Goal: Task Accomplishment & Management: Manage account settings

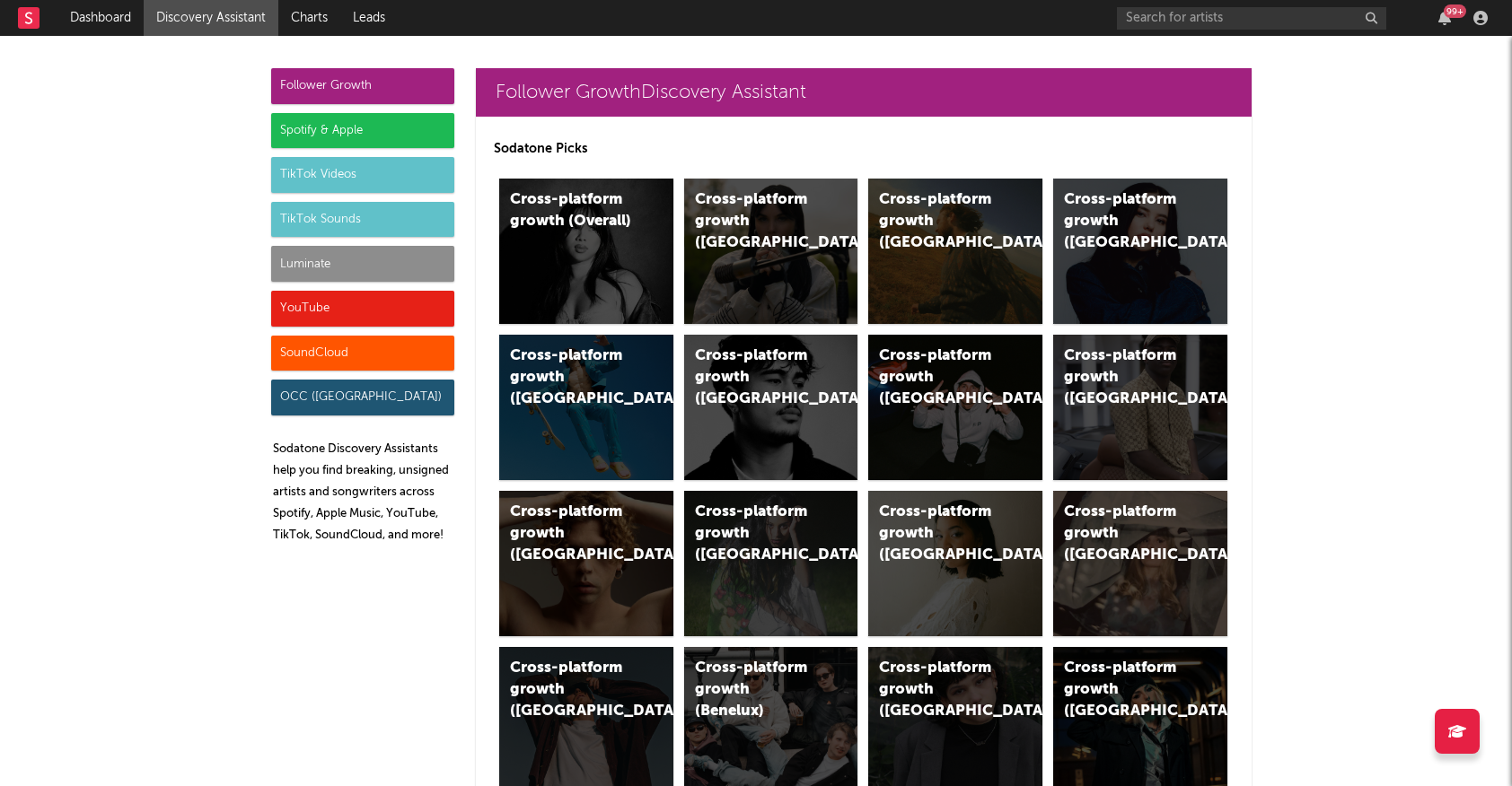
click at [345, 220] on div "TikTok Sounds" at bounding box center [363, 220] width 183 height 36
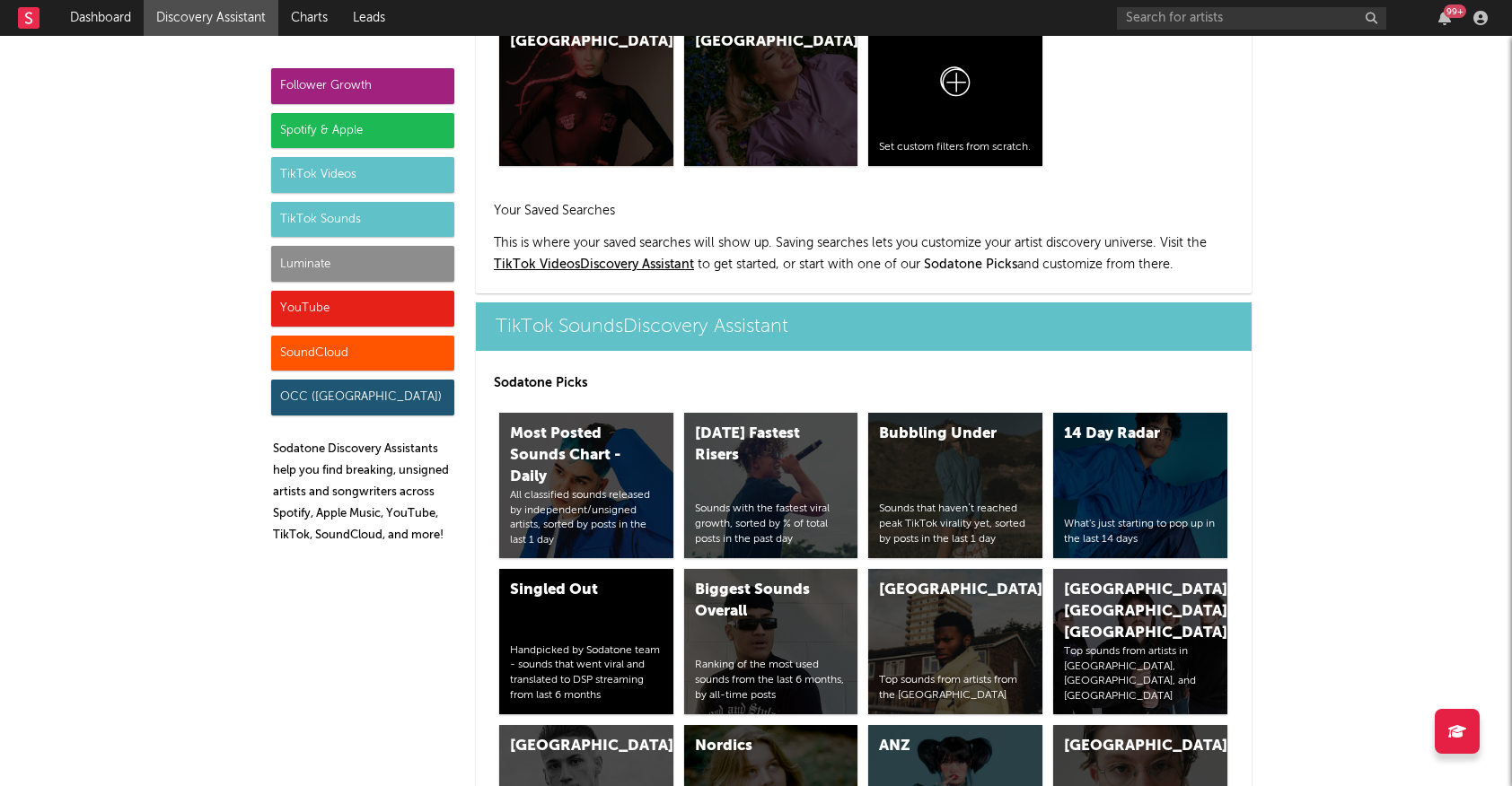
scroll to position [5996, 0]
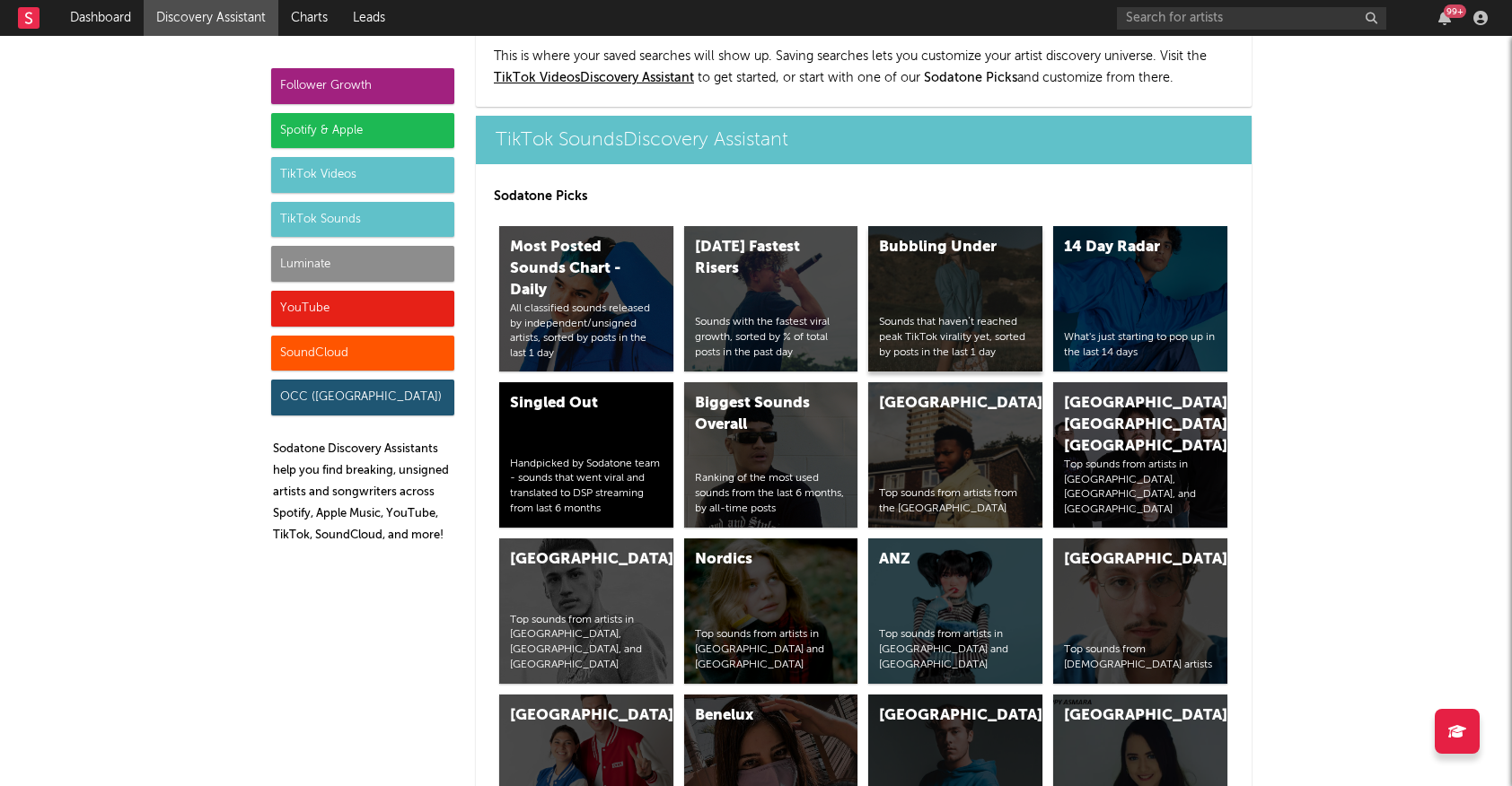
click at [966, 226] on div "Bubbling Under Sounds that haven’t reached peak TikTok virality yet, sorted by …" at bounding box center [955, 299] width 174 height 146
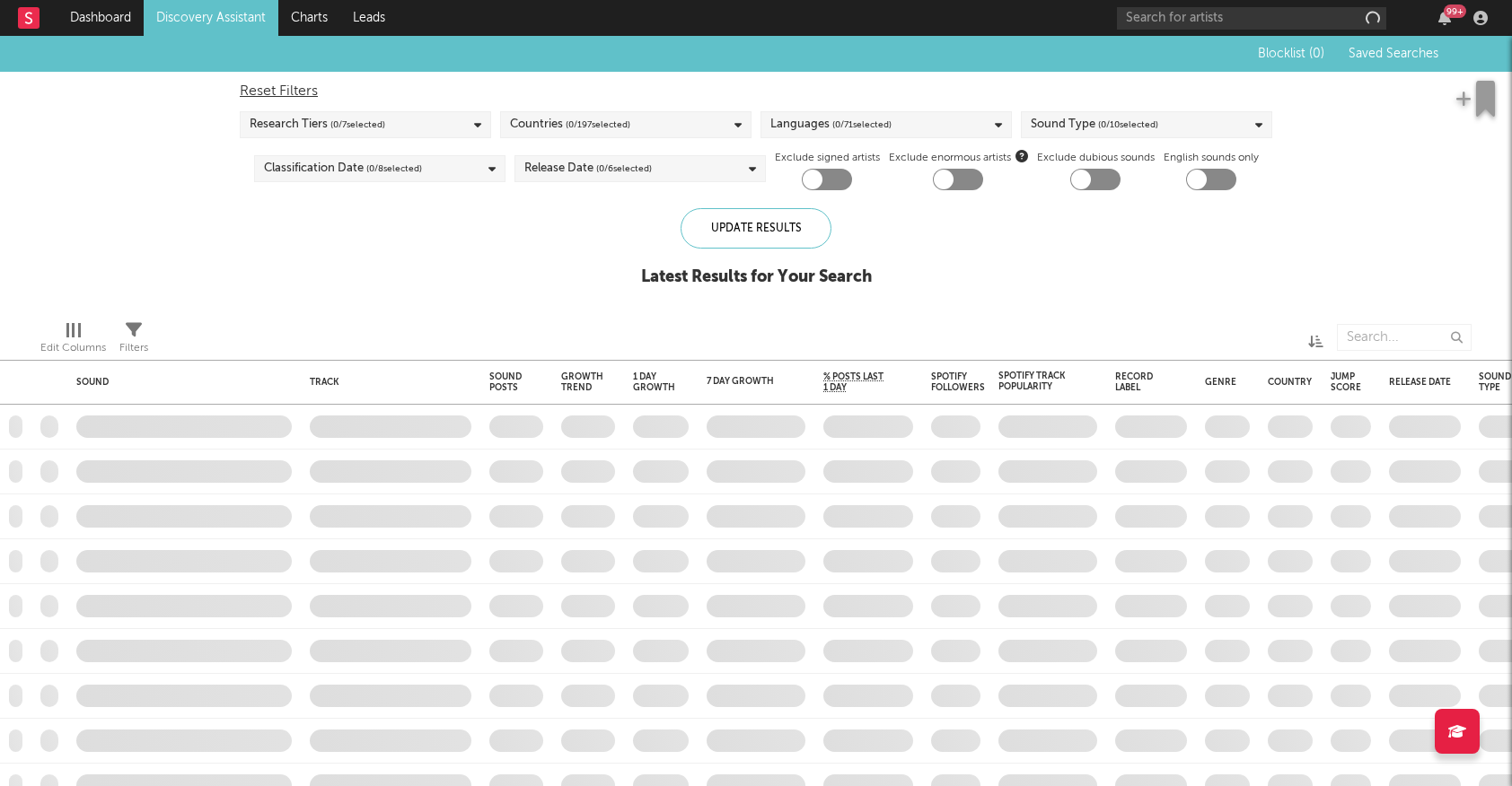
checkbox input "true"
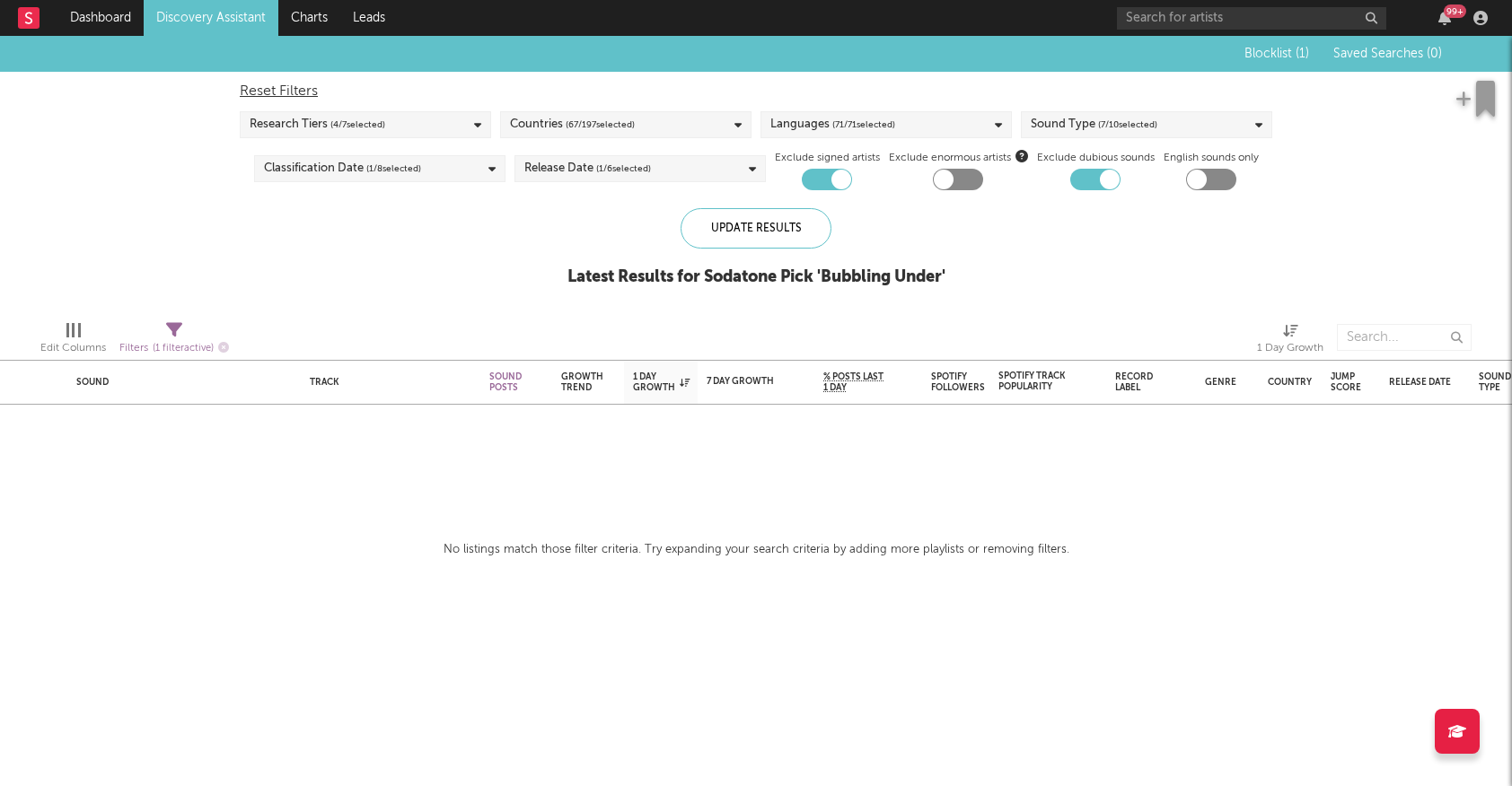
click at [1283, 52] on span "Blocklist ( 1 )" at bounding box center [1277, 54] width 65 height 13
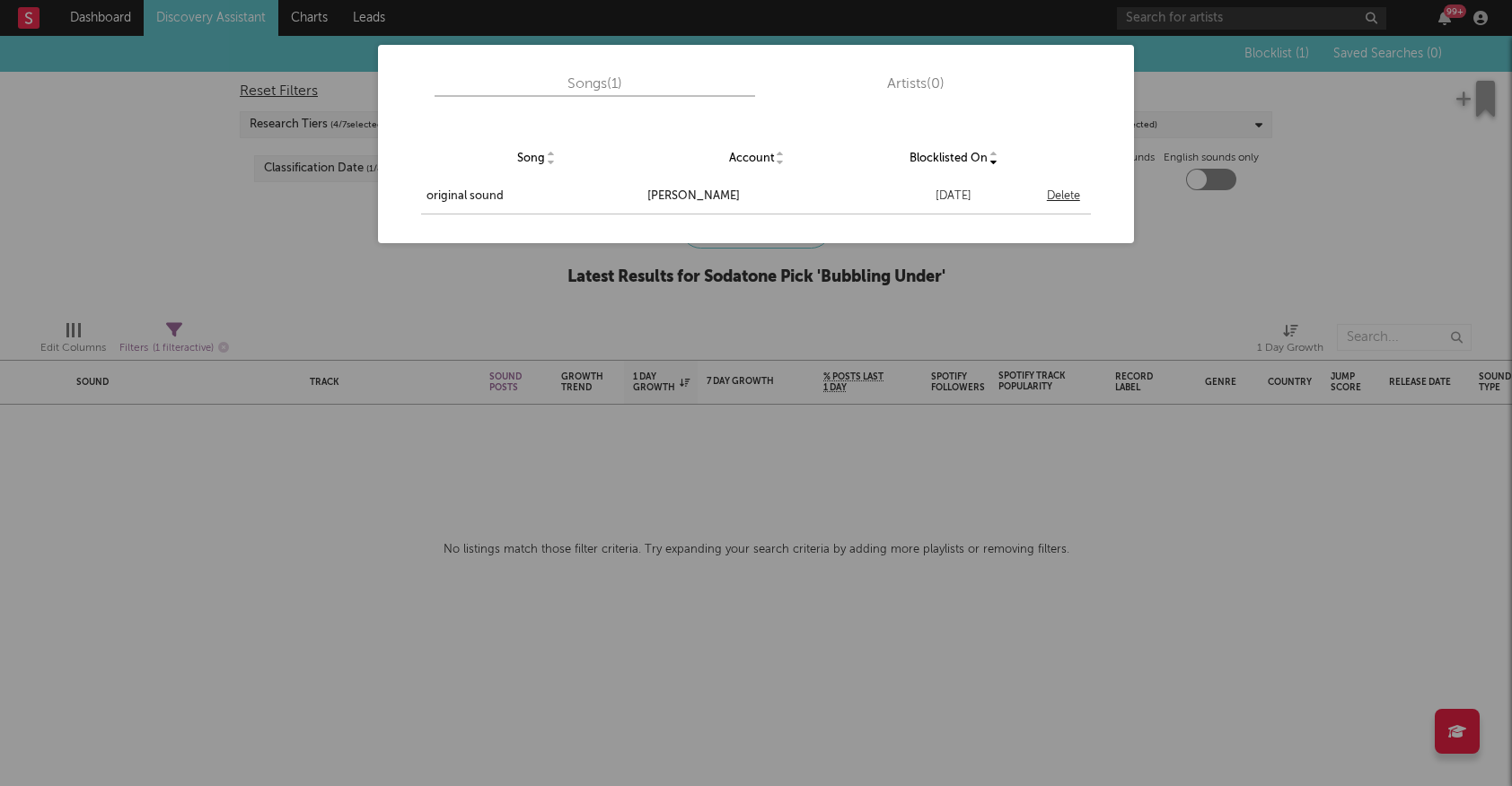
click at [1296, 179] on div "Songs ( 1 ) Artists ( 0 ) Song Account Blocklisted On original sound [PERSON_NA…" at bounding box center [756, 393] width 1512 height 786
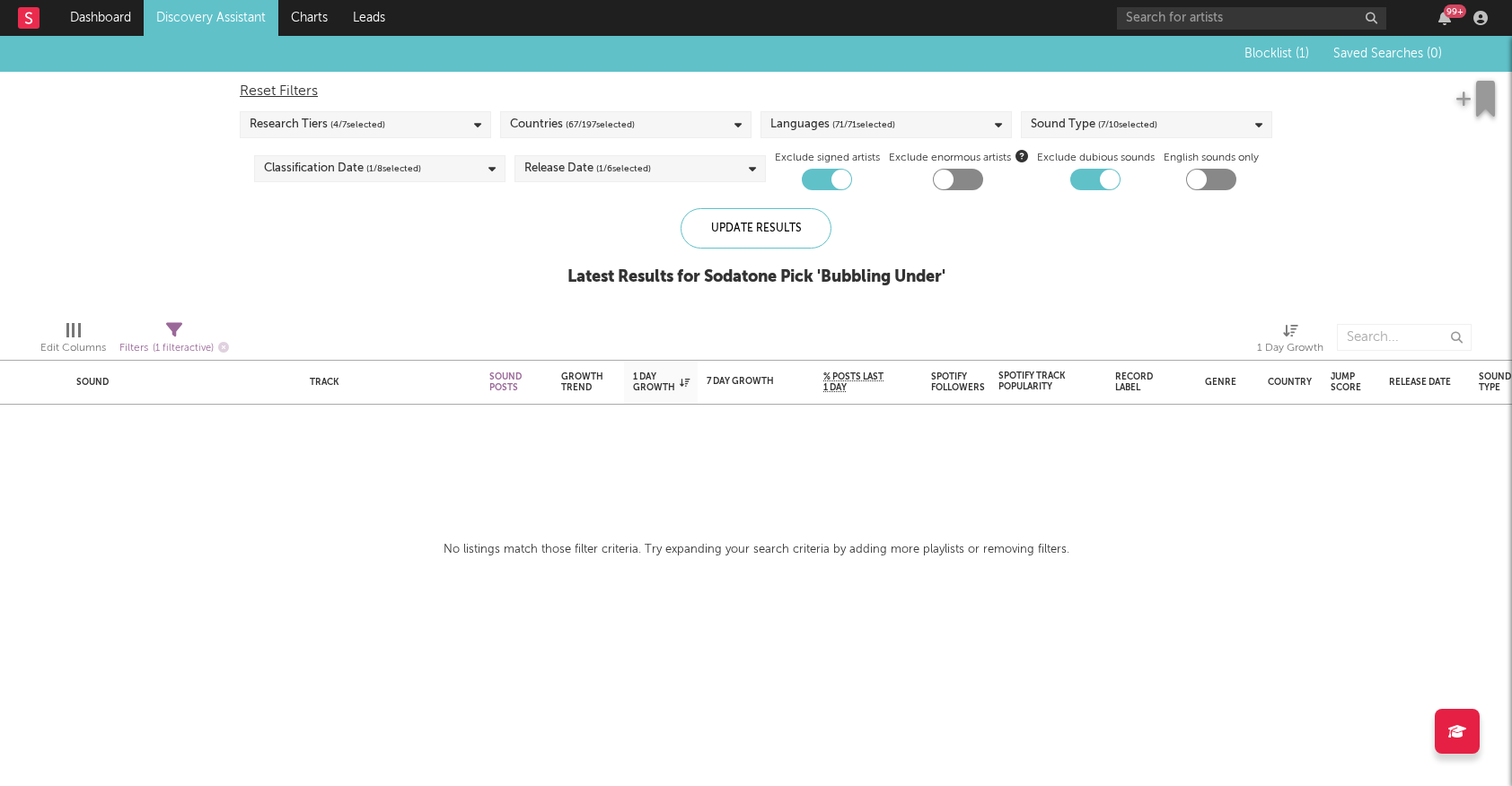
click at [270, 87] on div "Reset Filters" at bounding box center [756, 91] width 1033 height 21
checkbox input "false"
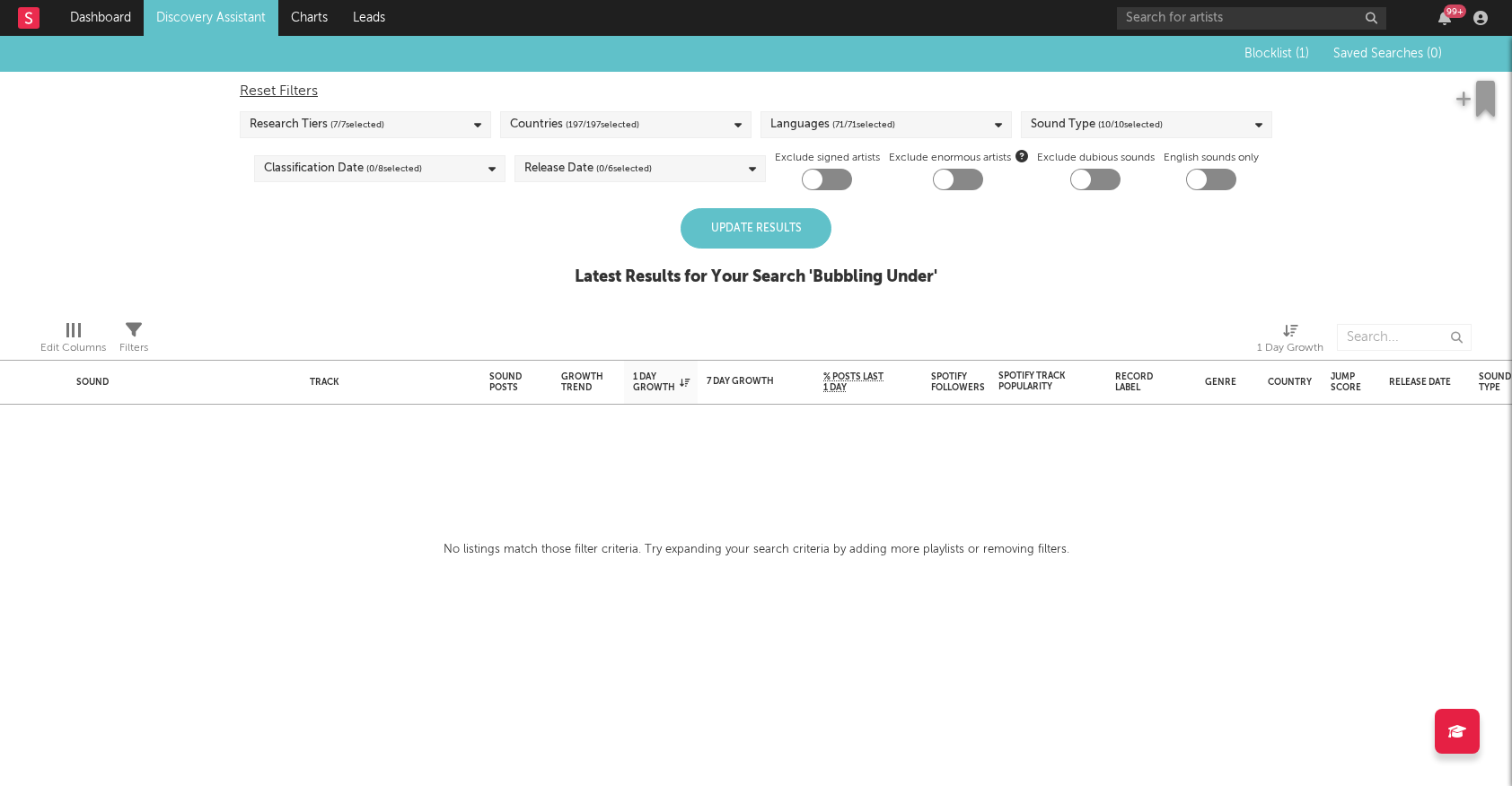
click at [705, 227] on div "Update Results" at bounding box center [755, 229] width 150 height 41
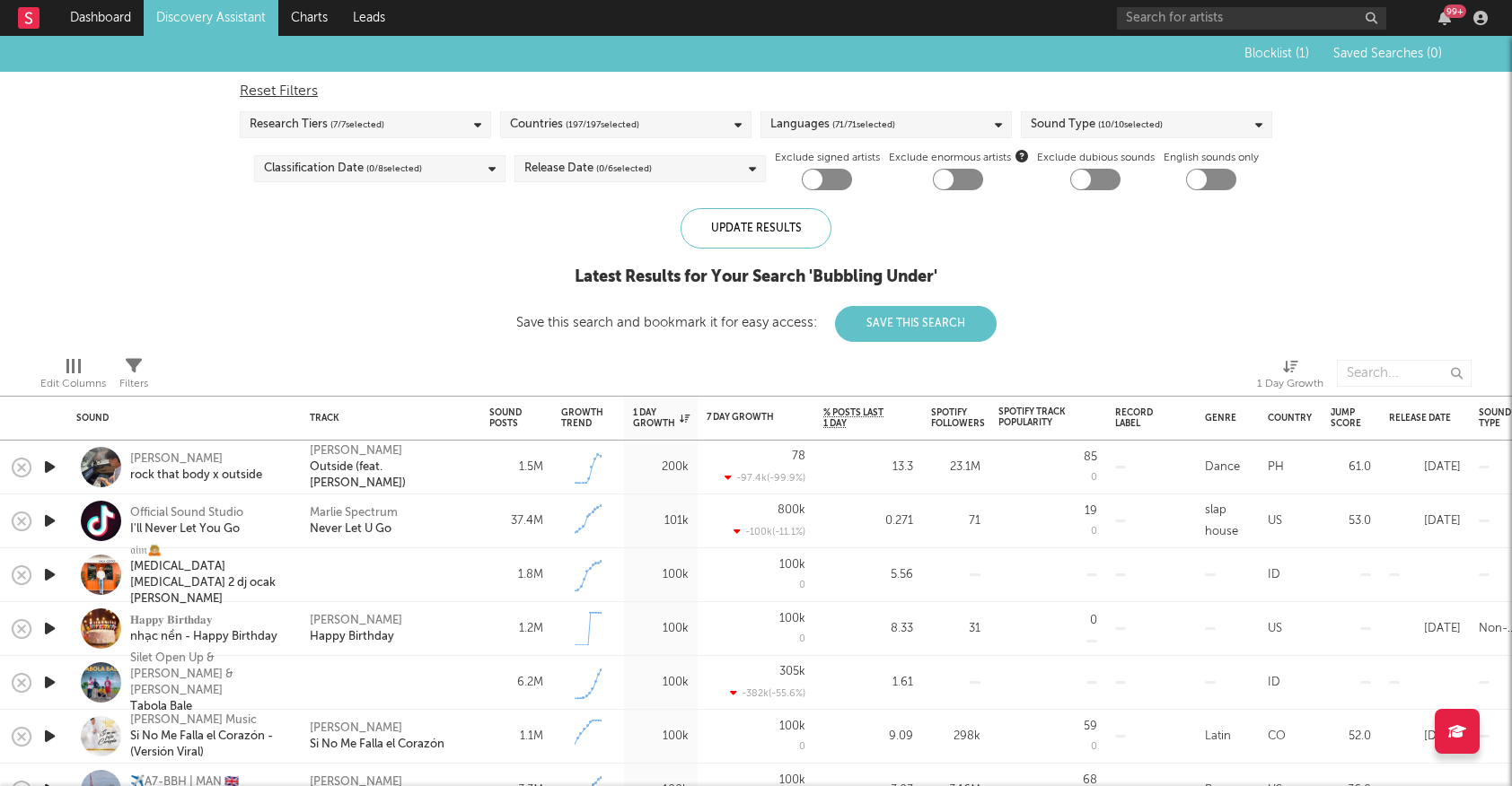
click at [822, 182] on div at bounding box center [827, 179] width 50 height 21
checkbox input "true"
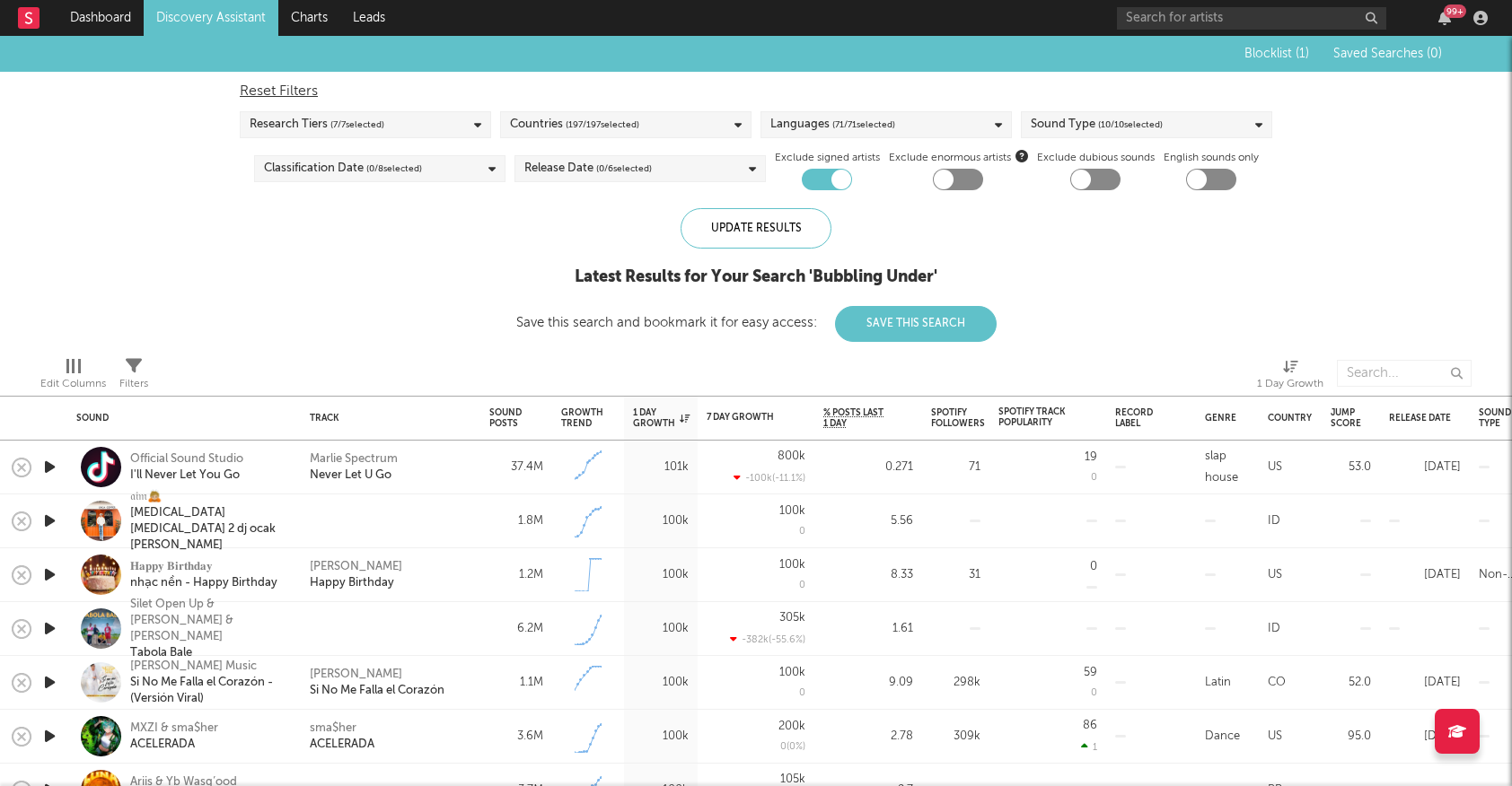
click at [965, 185] on div at bounding box center [958, 179] width 50 height 21
checkbox input "true"
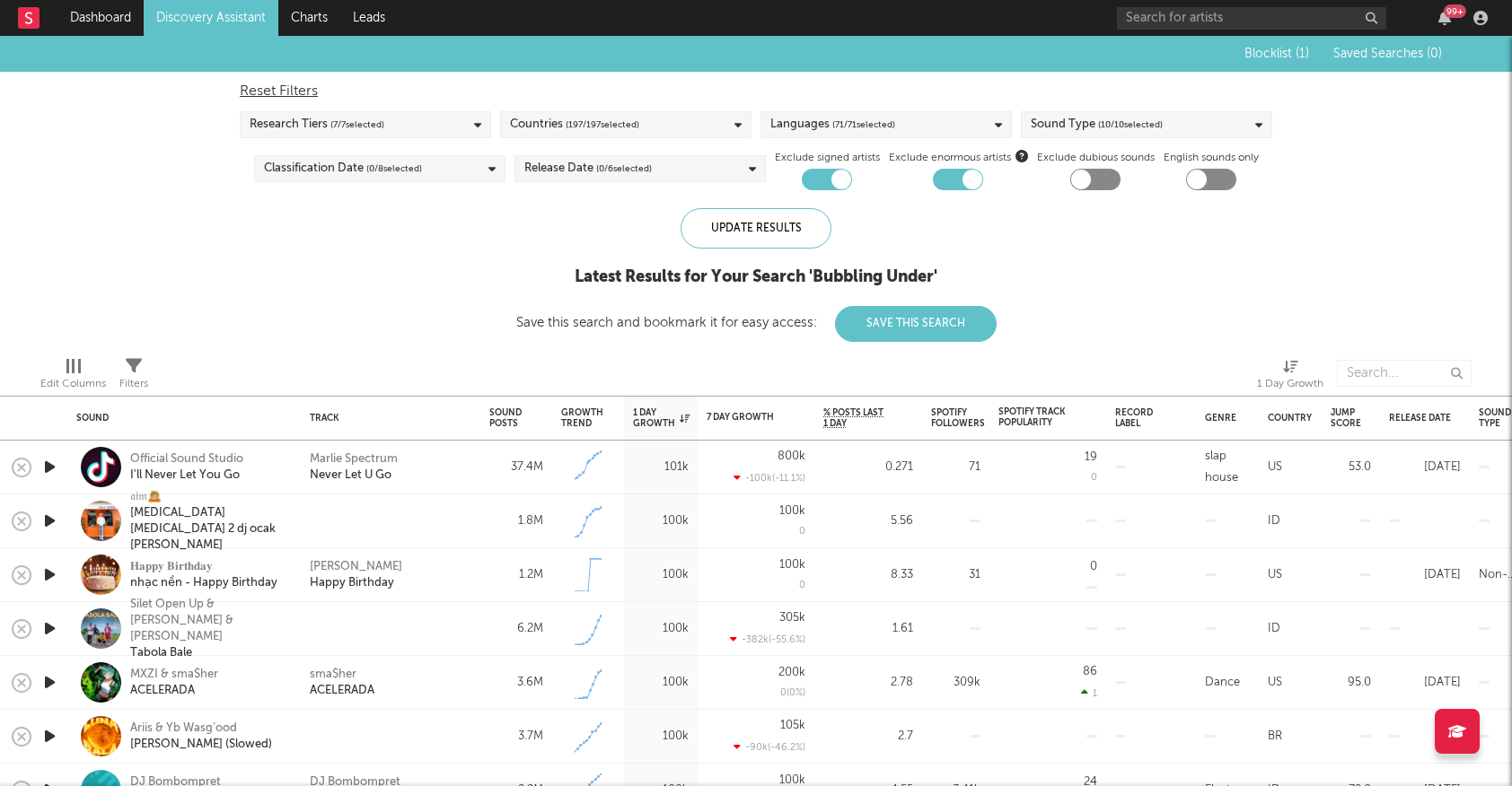
click at [1112, 187] on div at bounding box center [1096, 179] width 50 height 21
checkbox input "true"
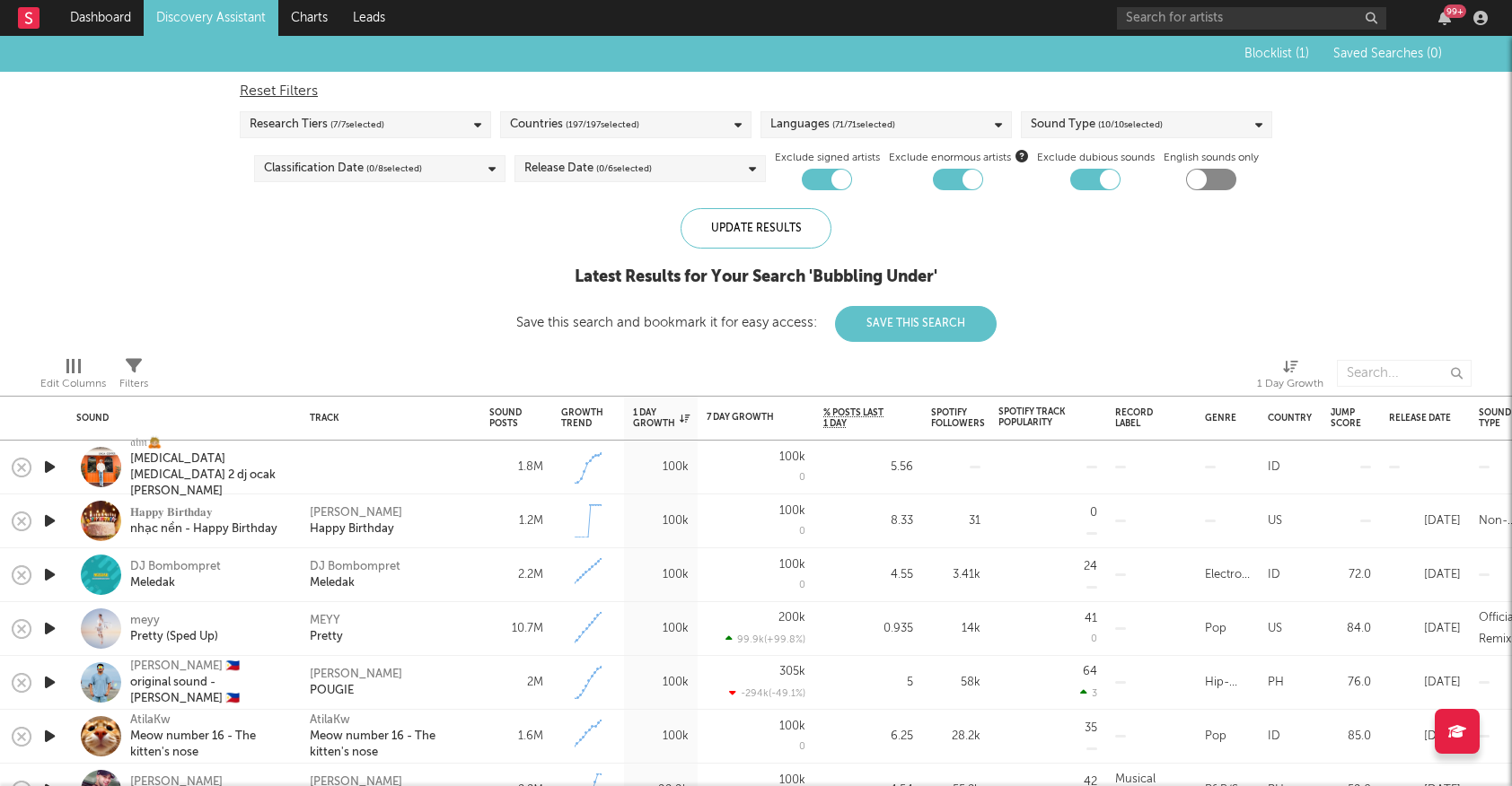
click at [1203, 185] on div at bounding box center [1196, 179] width 19 height 19
checkbox input "true"
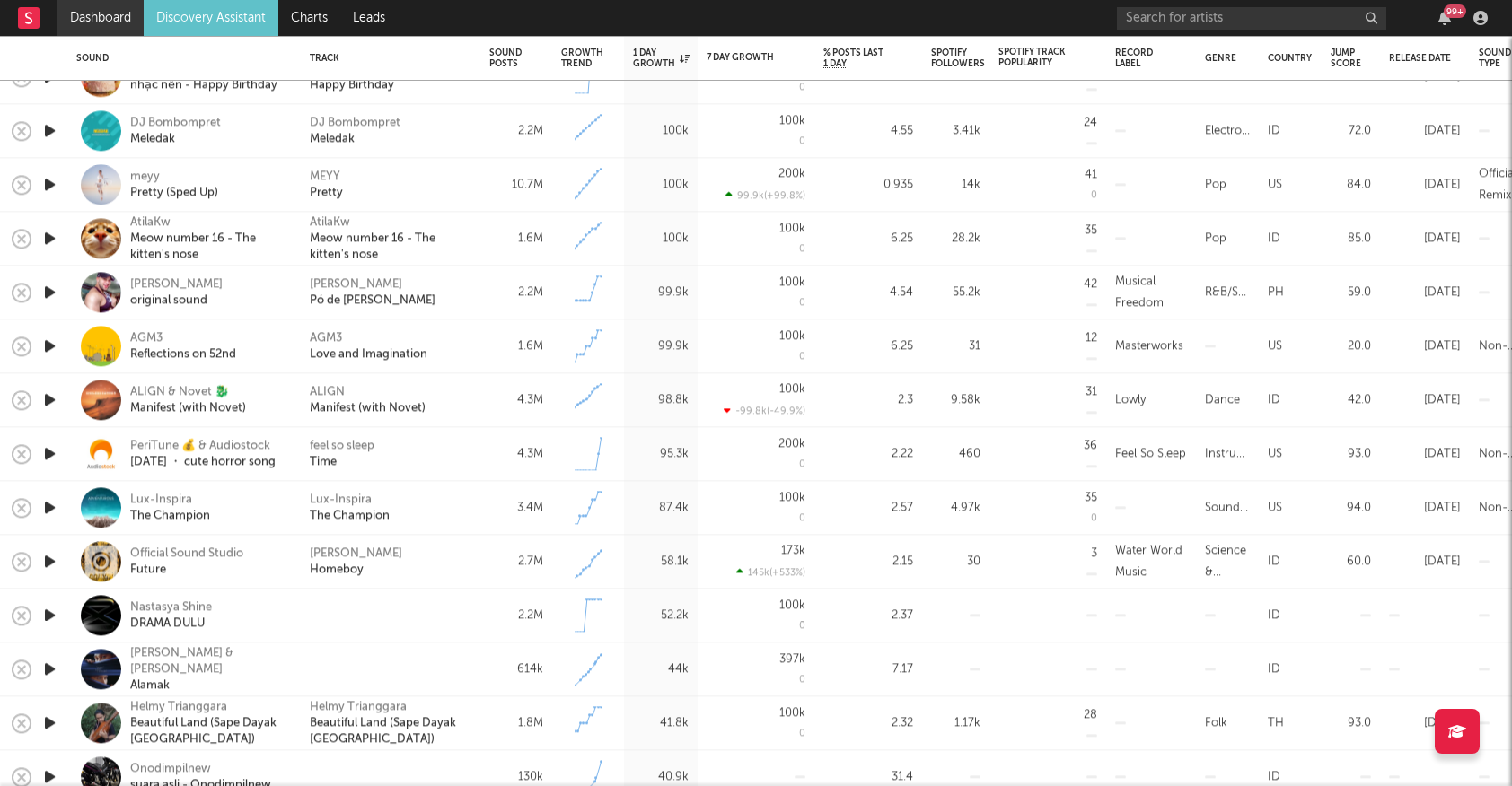
click at [85, 15] on link "Dashboard" at bounding box center [100, 18] width 86 height 36
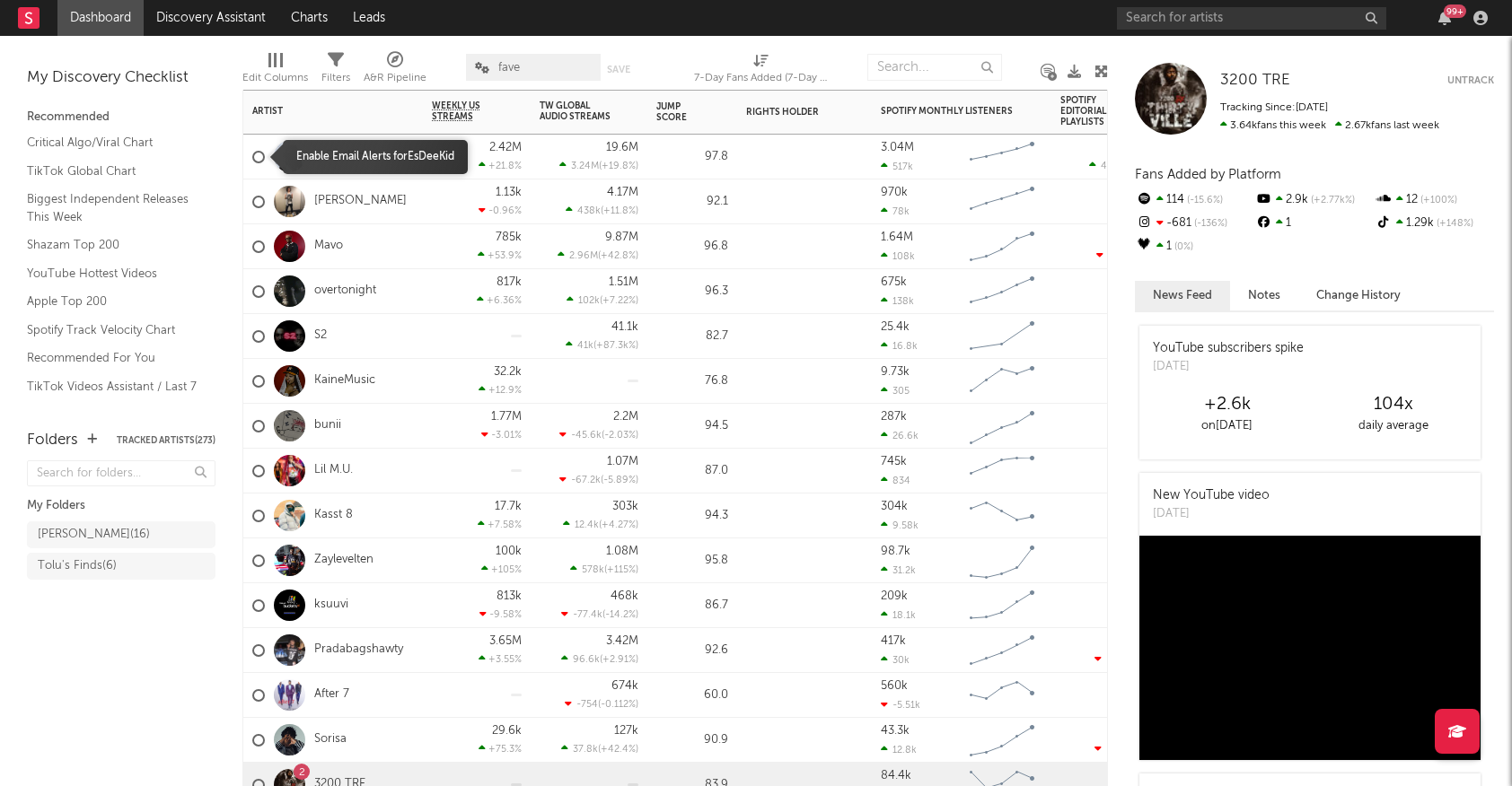
click at [254, 158] on div at bounding box center [258, 157] width 13 height 13
click at [252, 158] on input "checkbox" at bounding box center [252, 158] width 0 height 17
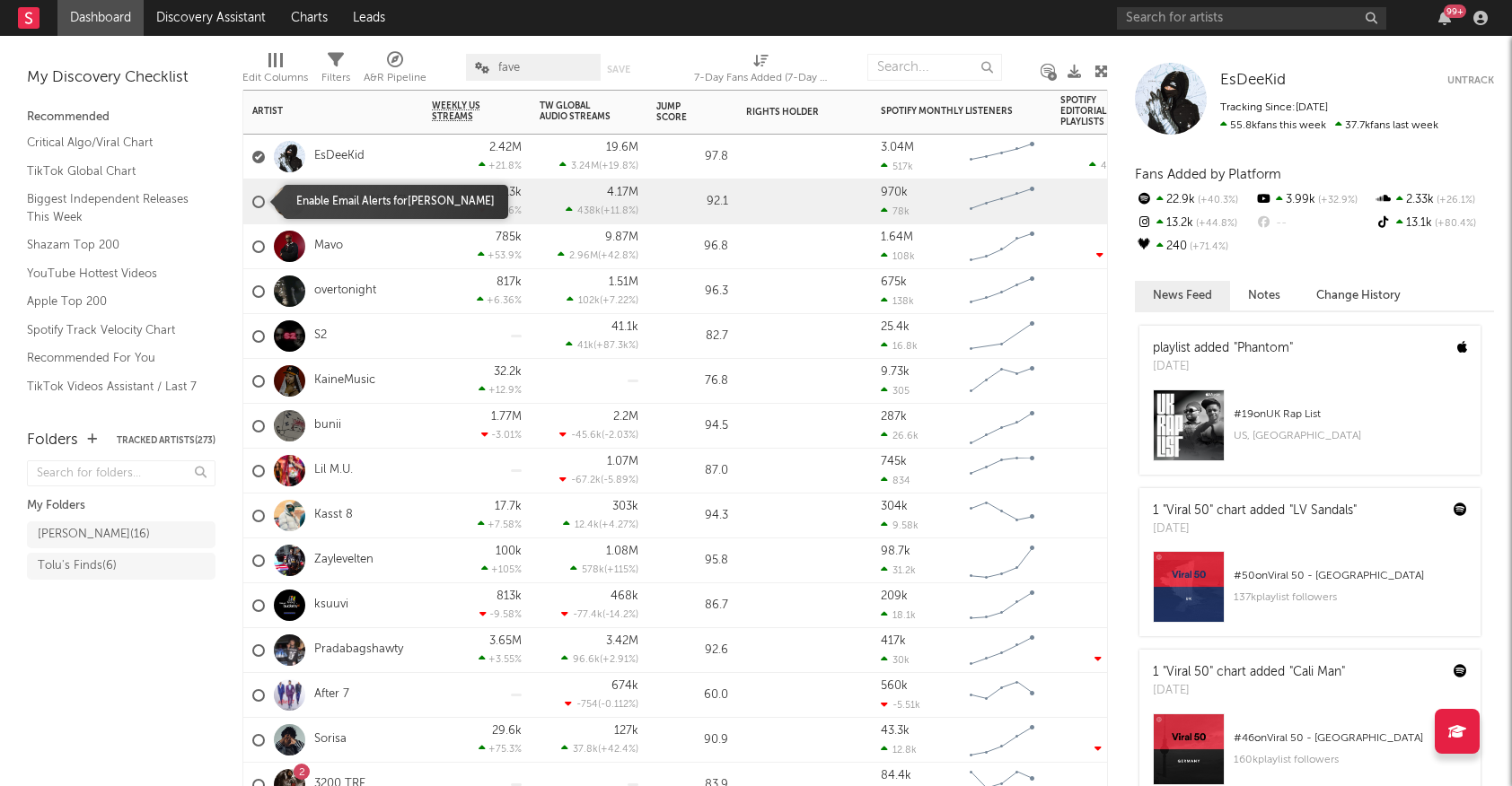
click at [255, 202] on div at bounding box center [258, 202] width 13 height 13
click at [252, 202] on input "checkbox" at bounding box center [252, 202] width 0 height 17
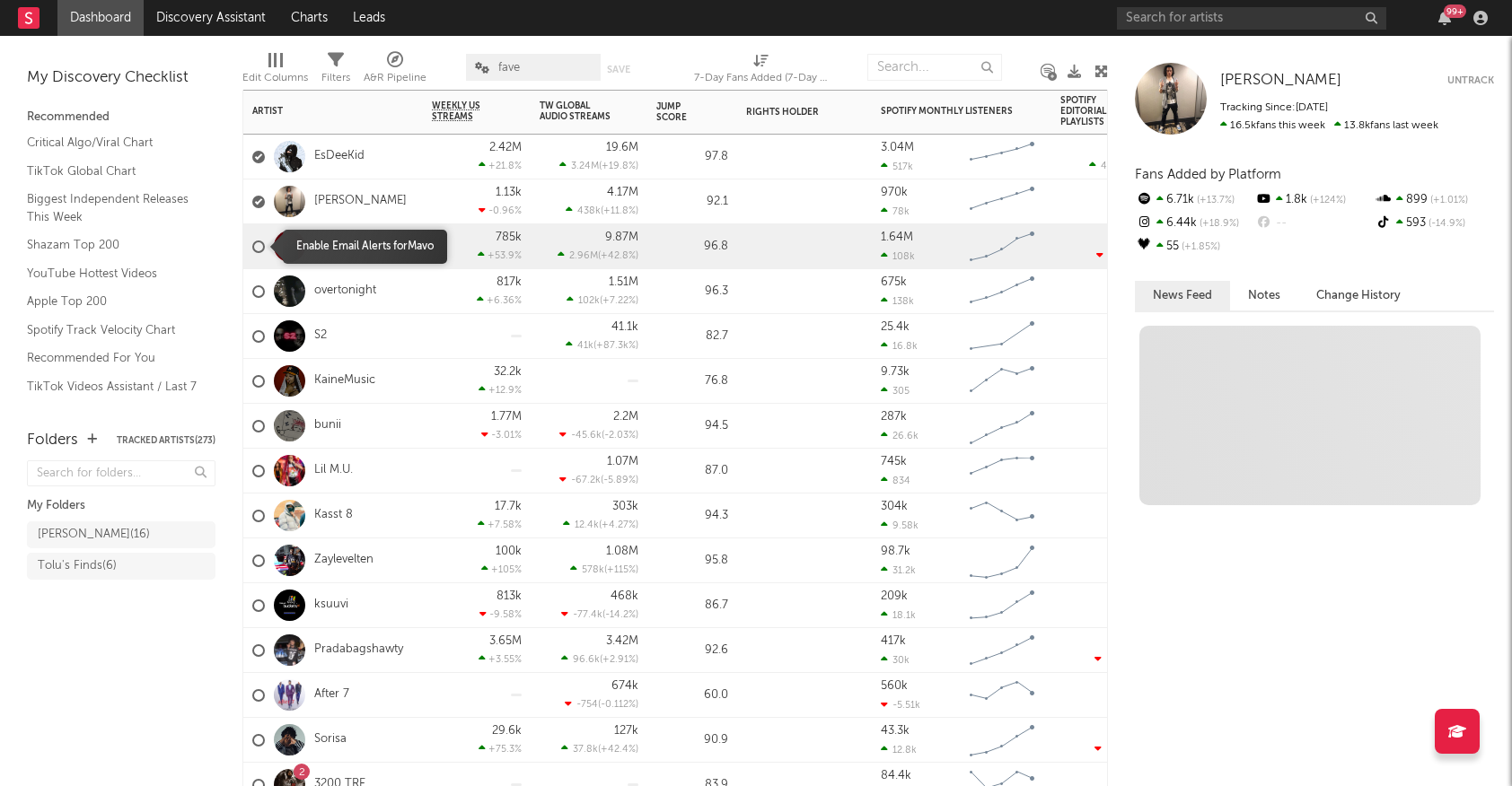
click at [260, 247] on div at bounding box center [258, 247] width 13 height 13
click at [252, 247] on input "checkbox" at bounding box center [252, 247] width 0 height 17
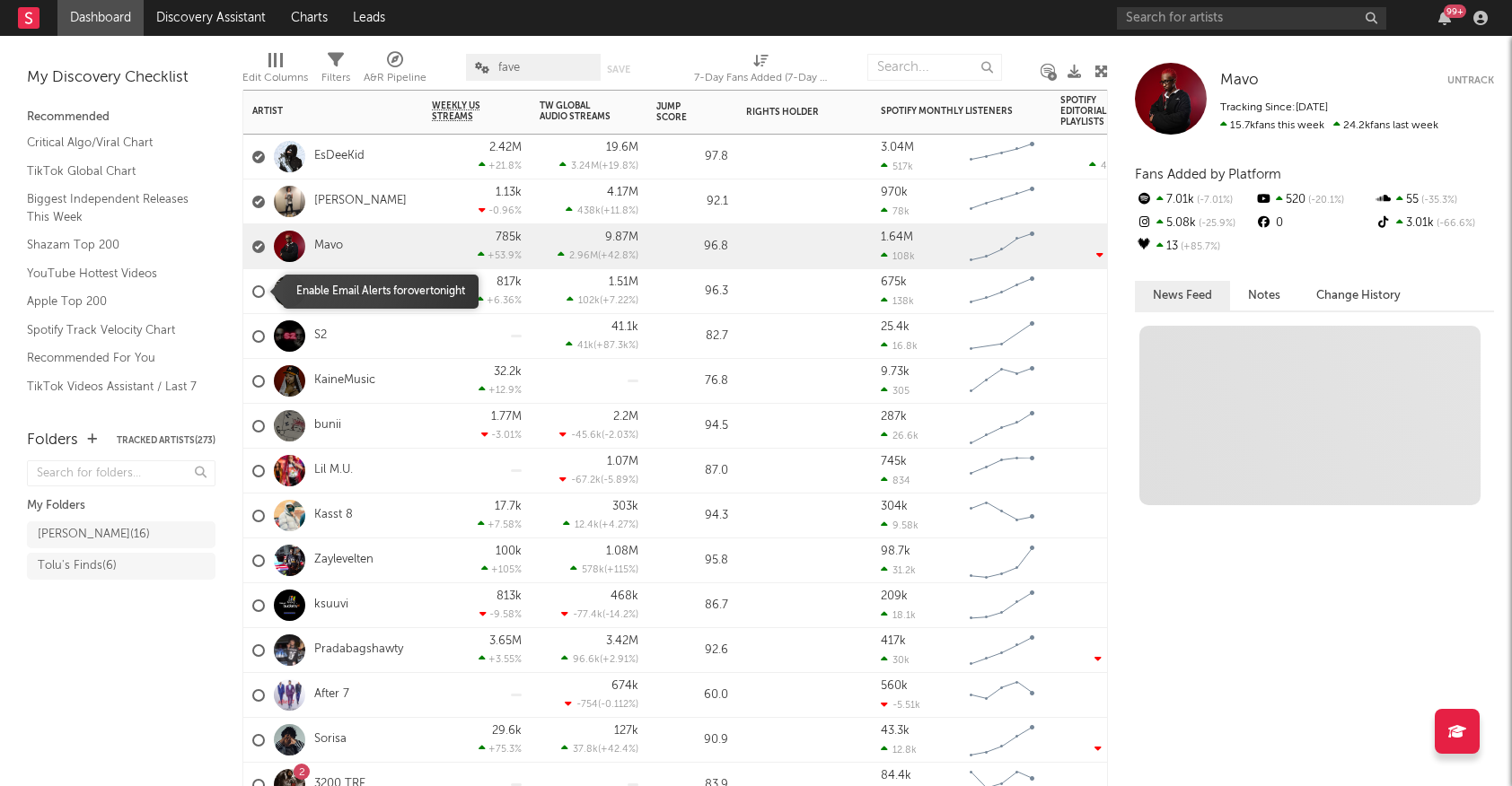
click at [258, 288] on div at bounding box center [258, 292] width 13 height 13
click at [252, 288] on input "checkbox" at bounding box center [252, 292] width 0 height 17
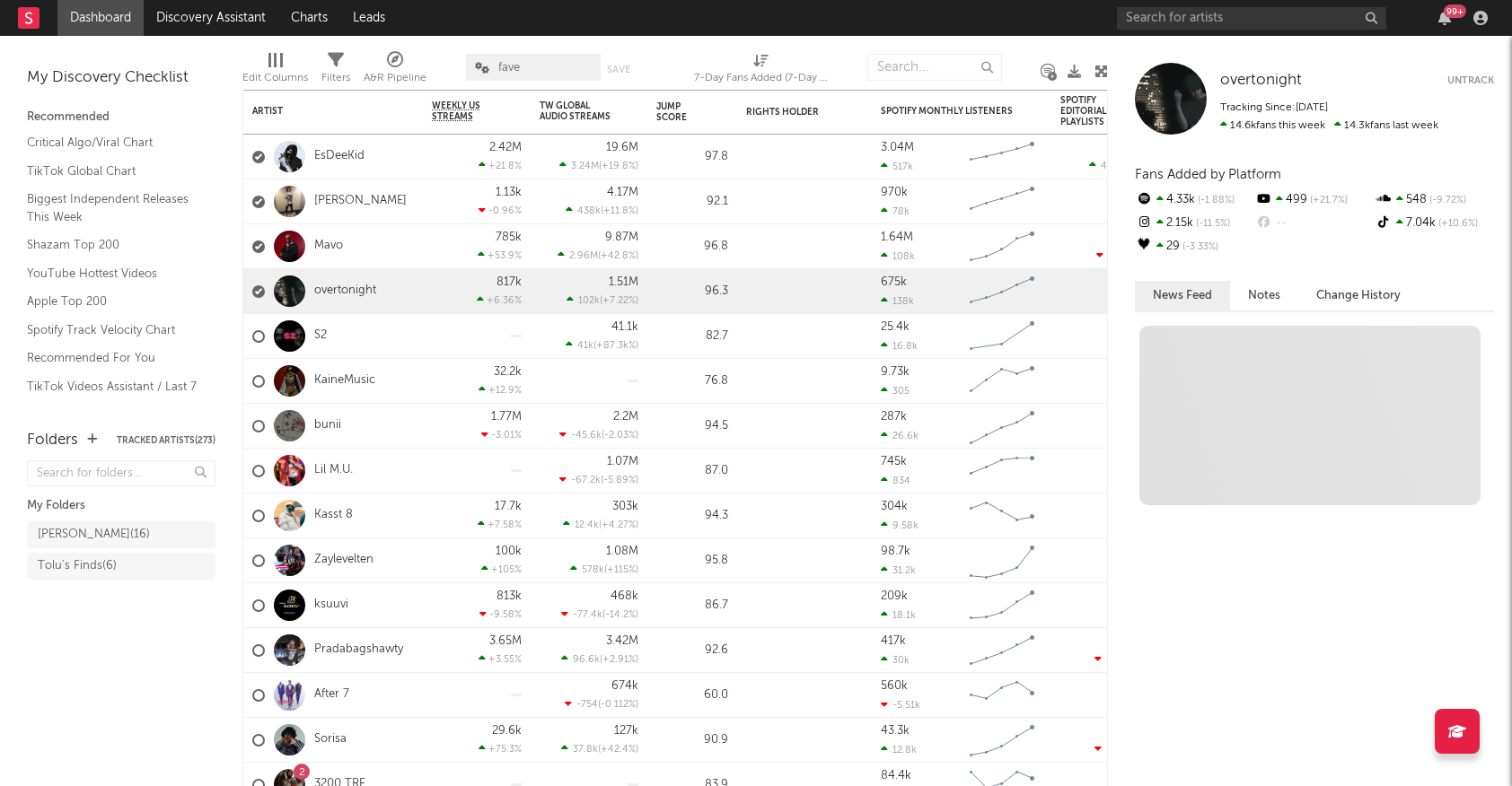
click at [1464, 70] on div "overtonight Untrack Tracking Since: [DATE] 14.6k fans this week 14.3k fans last…" at bounding box center [1314, 99] width 359 height 72
click at [1464, 80] on button "Untrack" at bounding box center [1470, 80] width 47 height 18
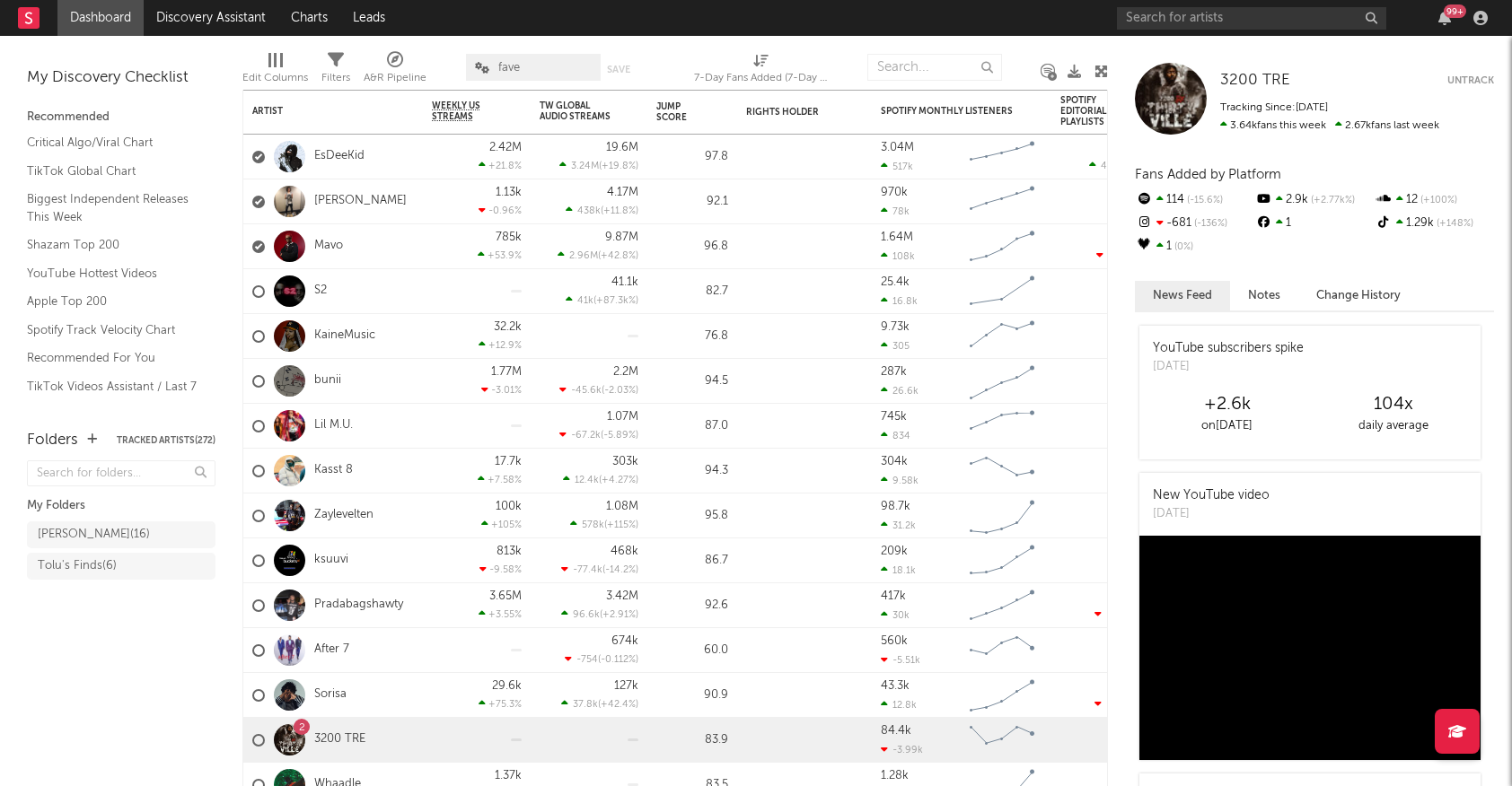
click at [1098, 60] on div at bounding box center [1101, 71] width 14 height 52
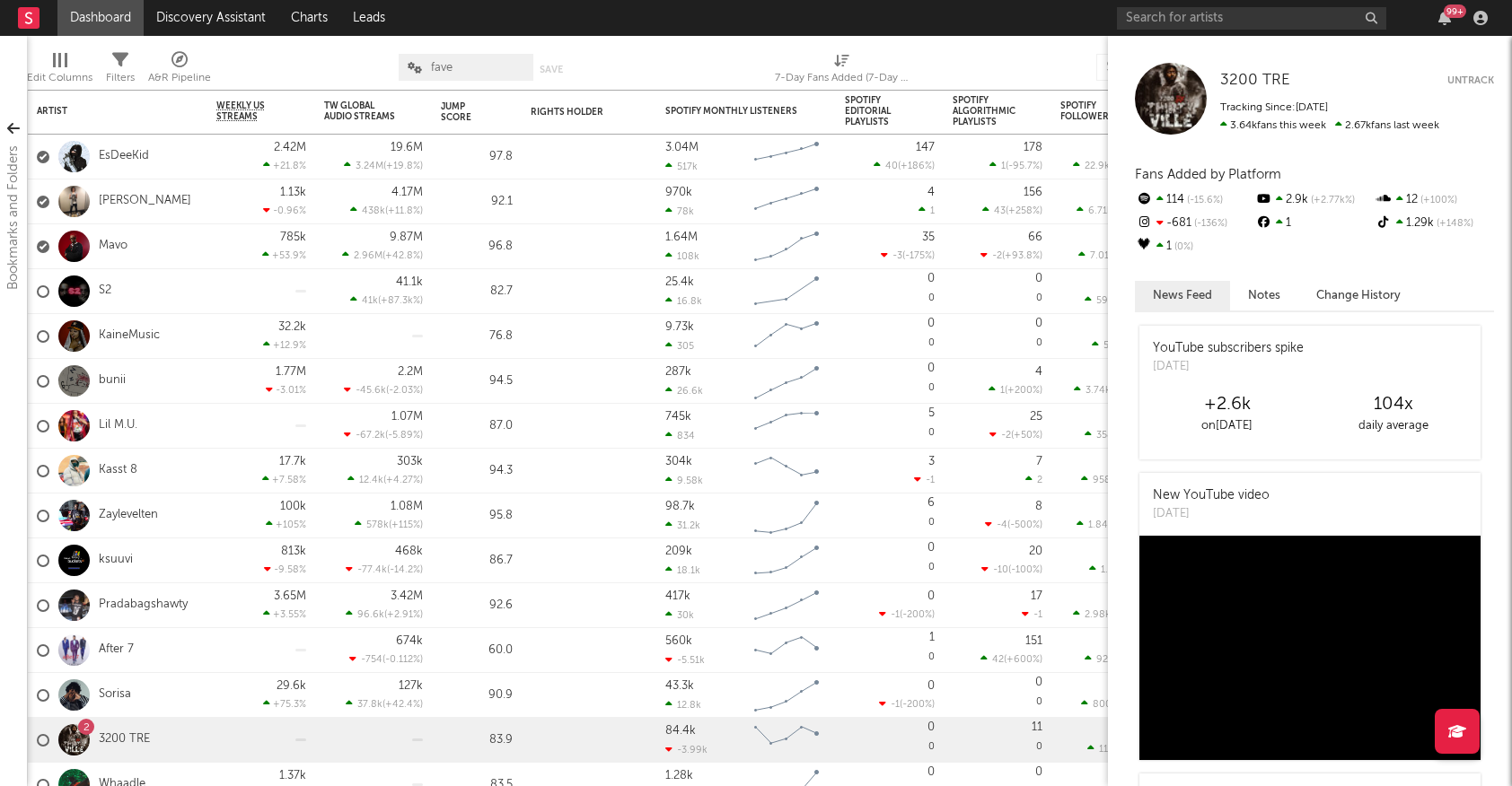
click at [1467, 83] on button "Untrack" at bounding box center [1470, 80] width 47 height 18
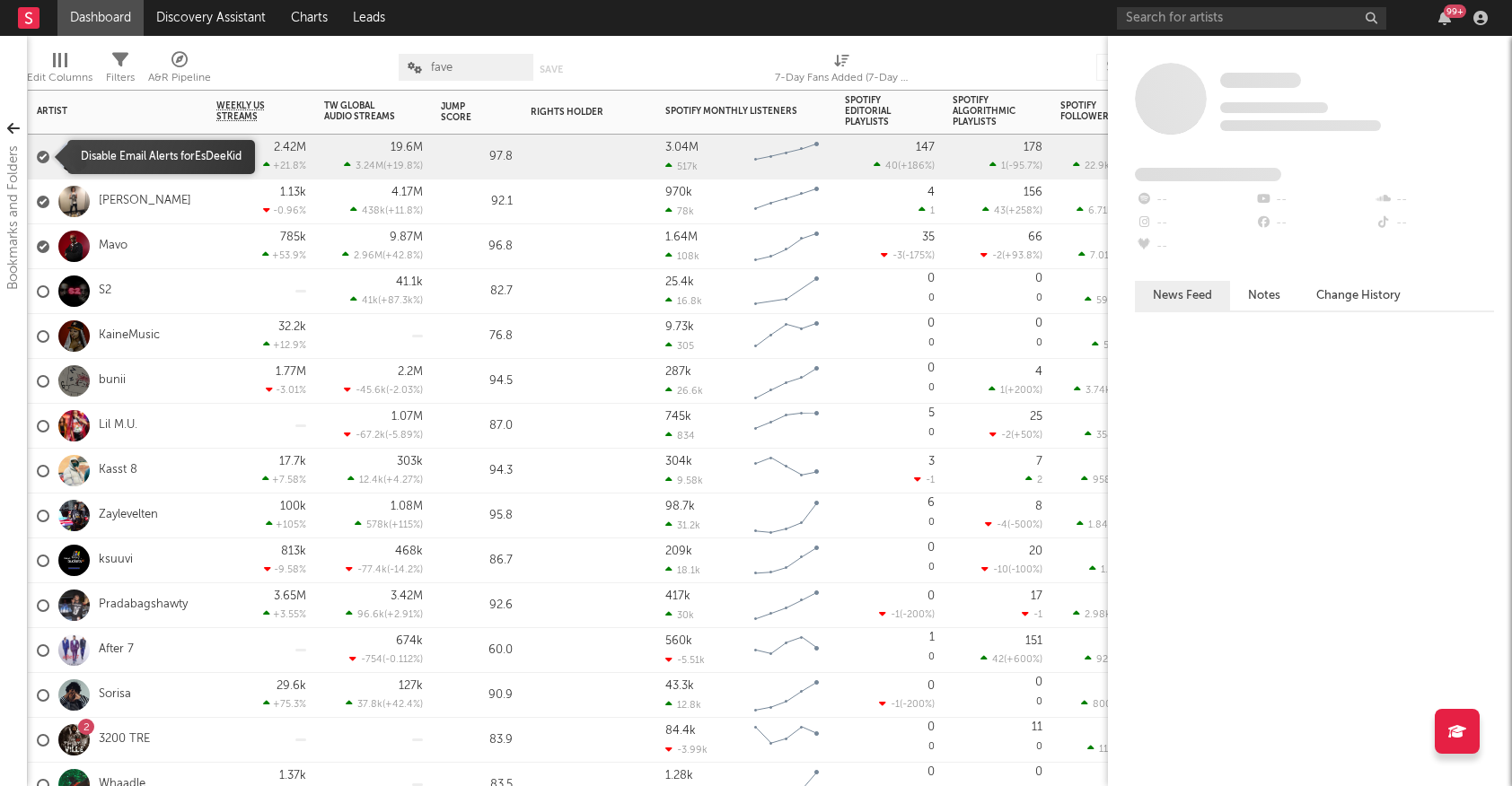
click at [46, 153] on div at bounding box center [43, 157] width 13 height 13
click at [37, 153] on input "checkbox" at bounding box center [37, 158] width 0 height 17
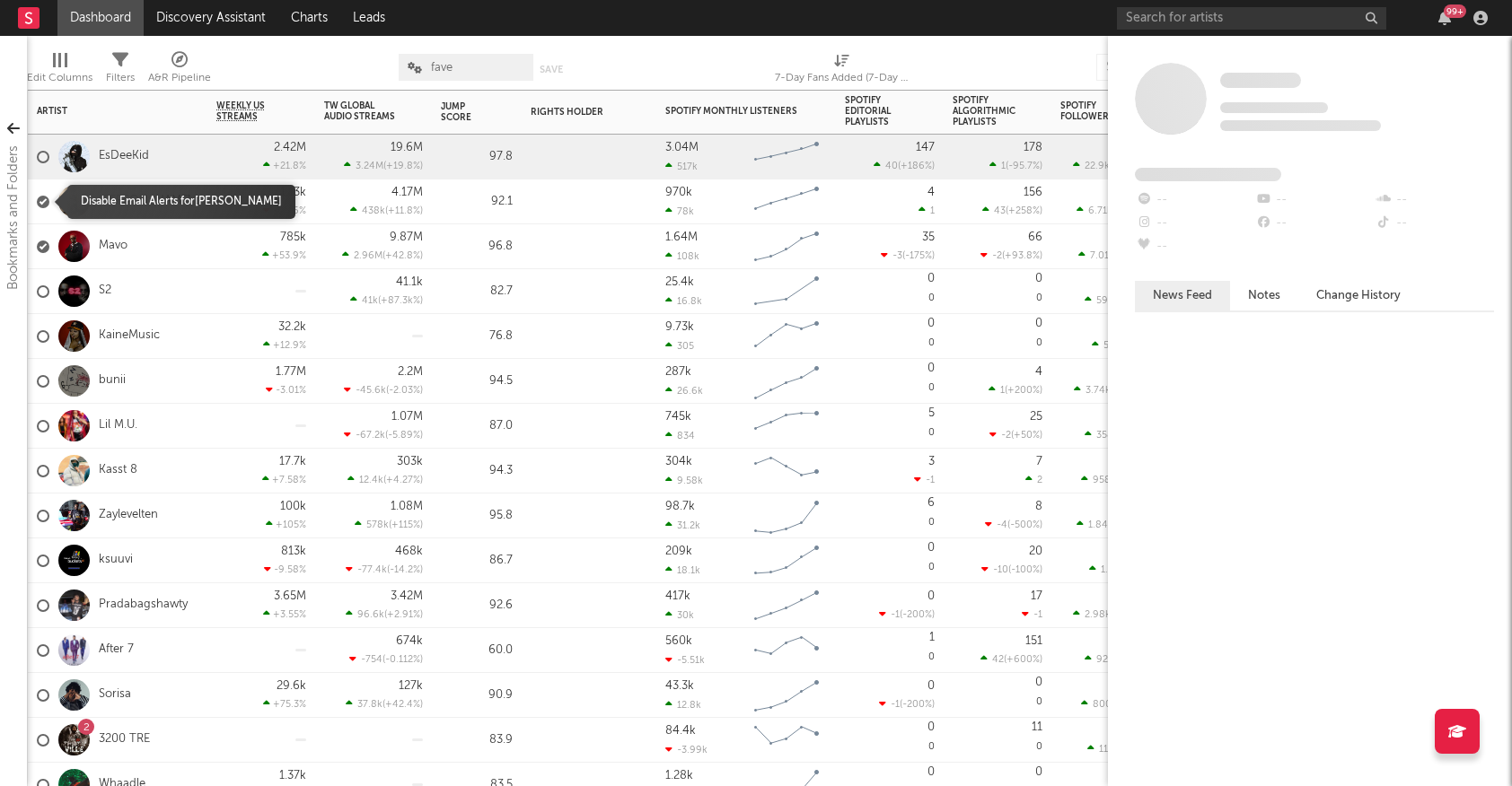
click at [45, 204] on div at bounding box center [43, 202] width 13 height 13
click at [37, 204] on input "checkbox" at bounding box center [37, 202] width 0 height 17
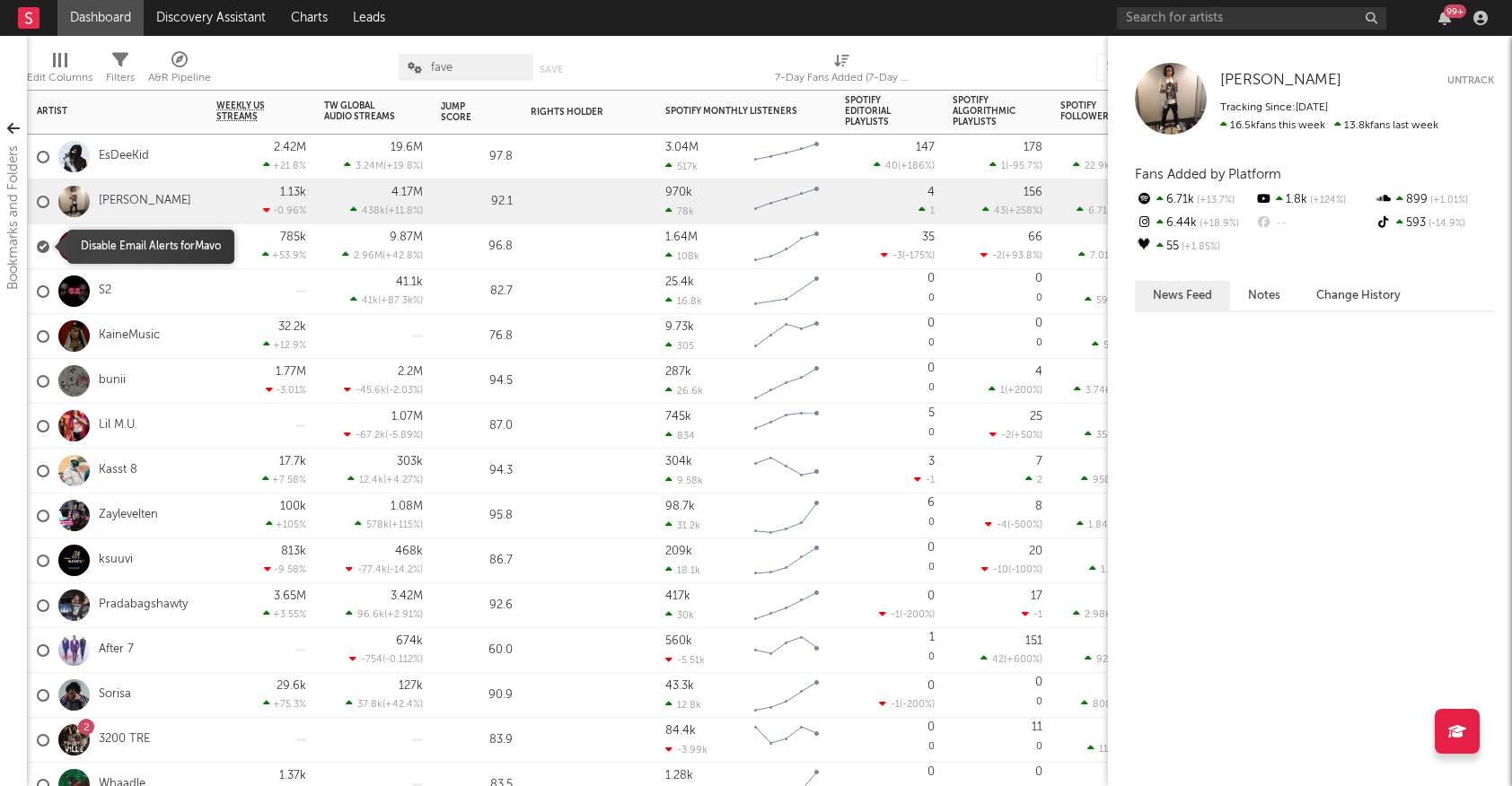
click at [45, 249] on div at bounding box center [43, 247] width 13 height 13
click at [37, 249] on input "checkbox" at bounding box center [37, 247] width 0 height 17
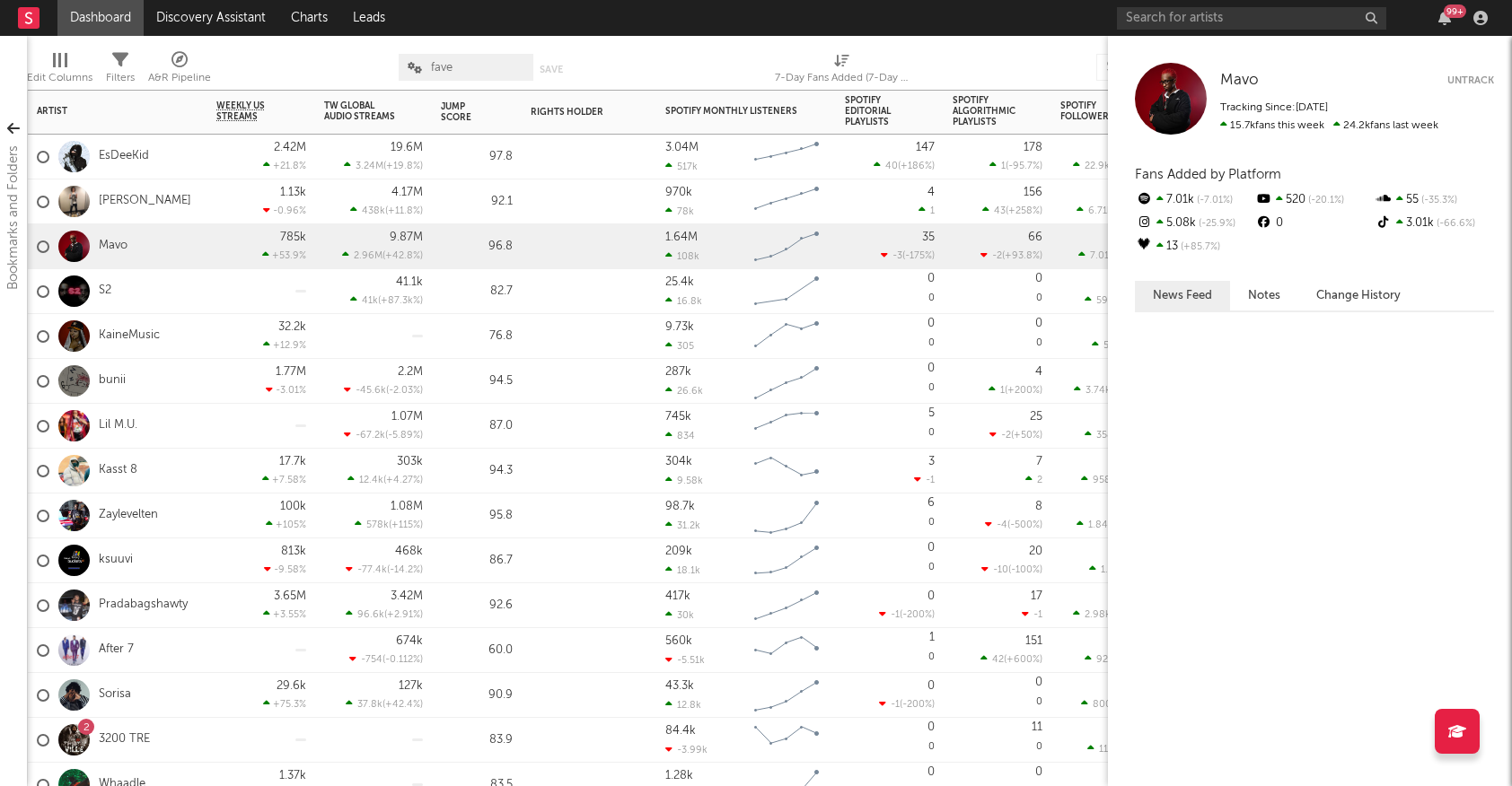
click at [174, 149] on div "EsDeeKid" at bounding box center [117, 157] width 180 height 45
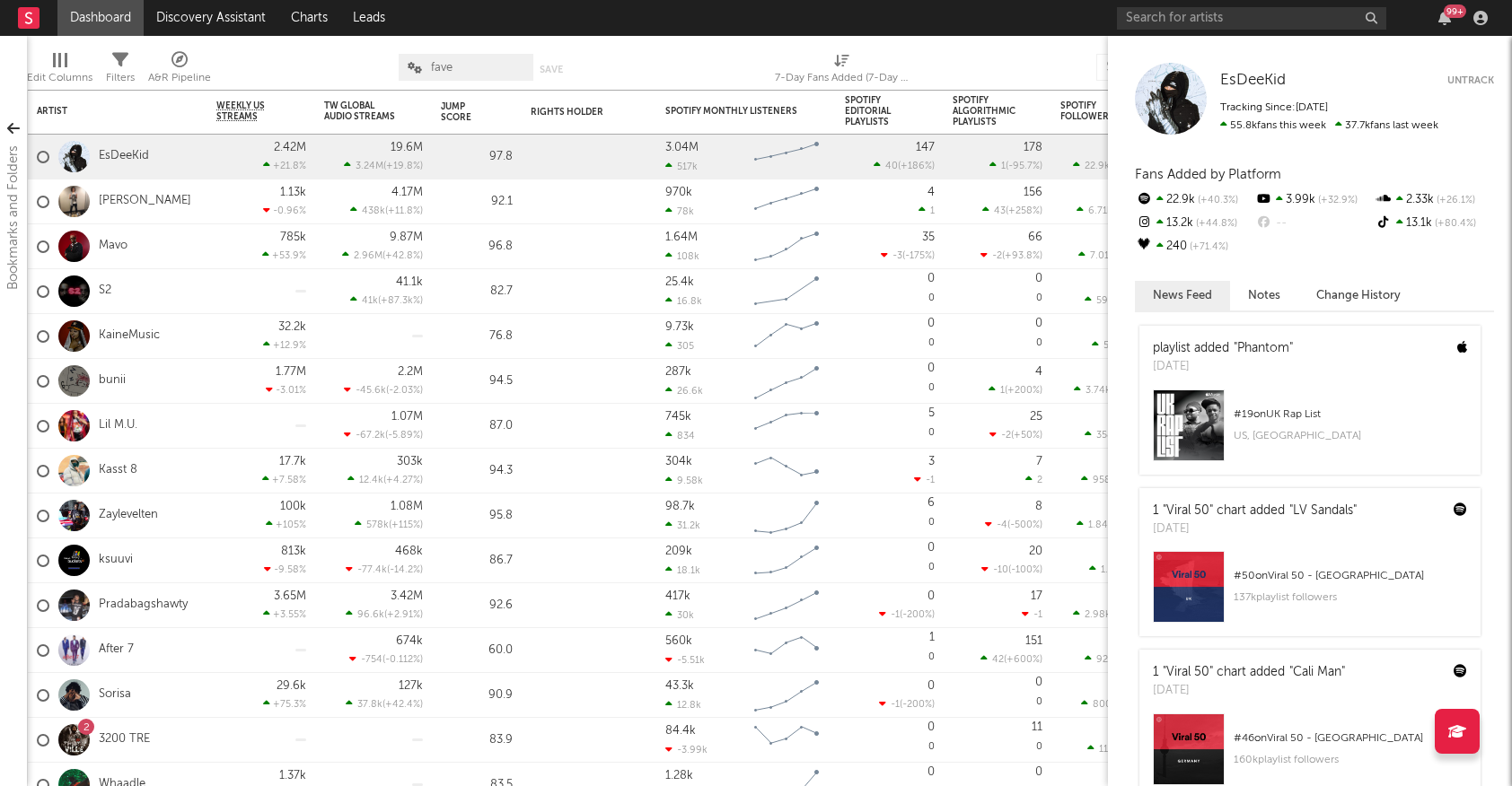
click at [1494, 125] on div "EsDeeKid EsDeeKid Untrack Tracking Since: March 28, 2025 55.8k fans this week 3…" at bounding box center [1311, 411] width 404 height 750
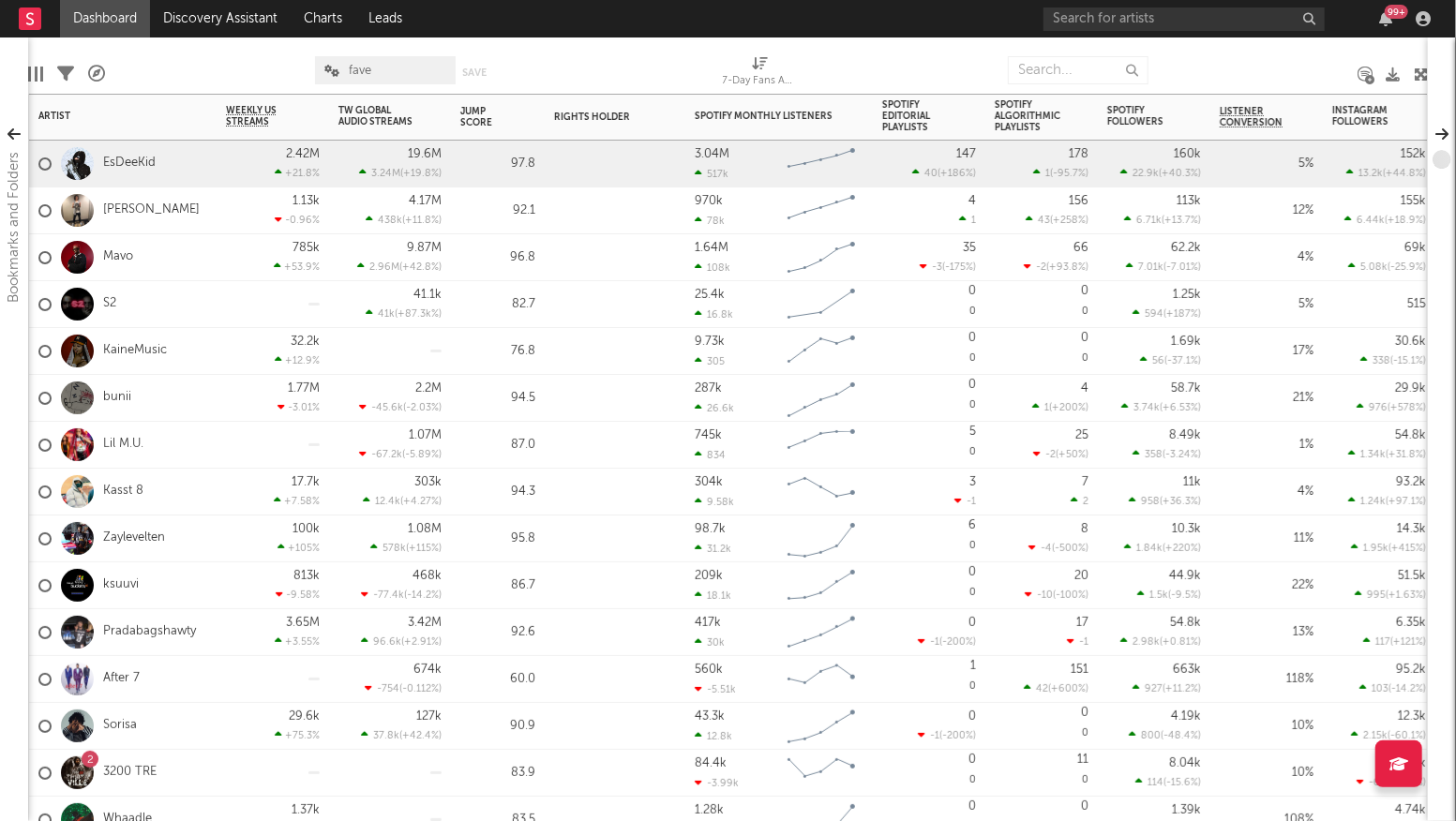
click at [217, 158] on div "2.42M +21.8 %" at bounding box center [273, 164] width 113 height 47
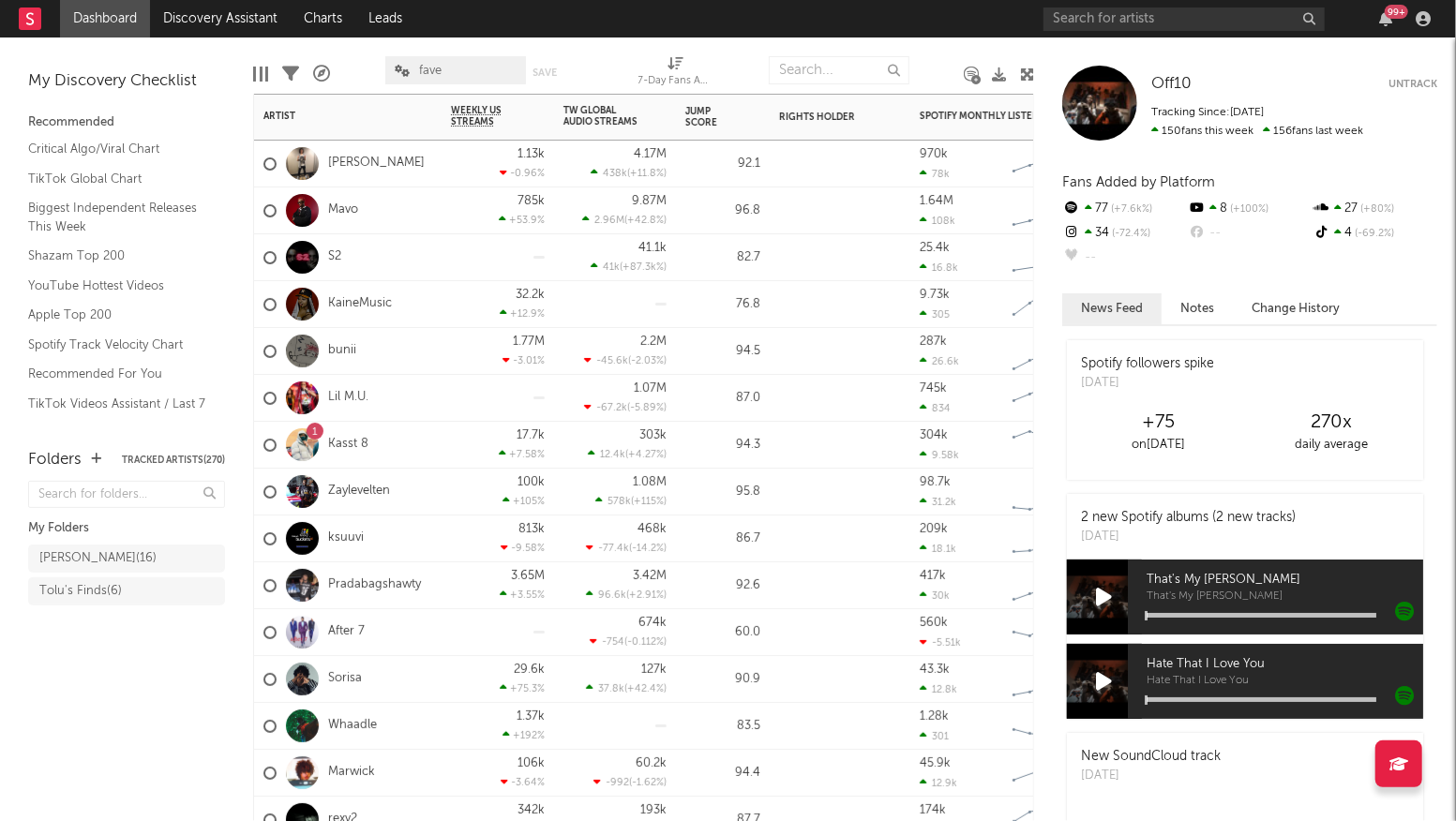
click at [385, 168] on div "[PERSON_NAME]" at bounding box center [348, 164] width 188 height 47
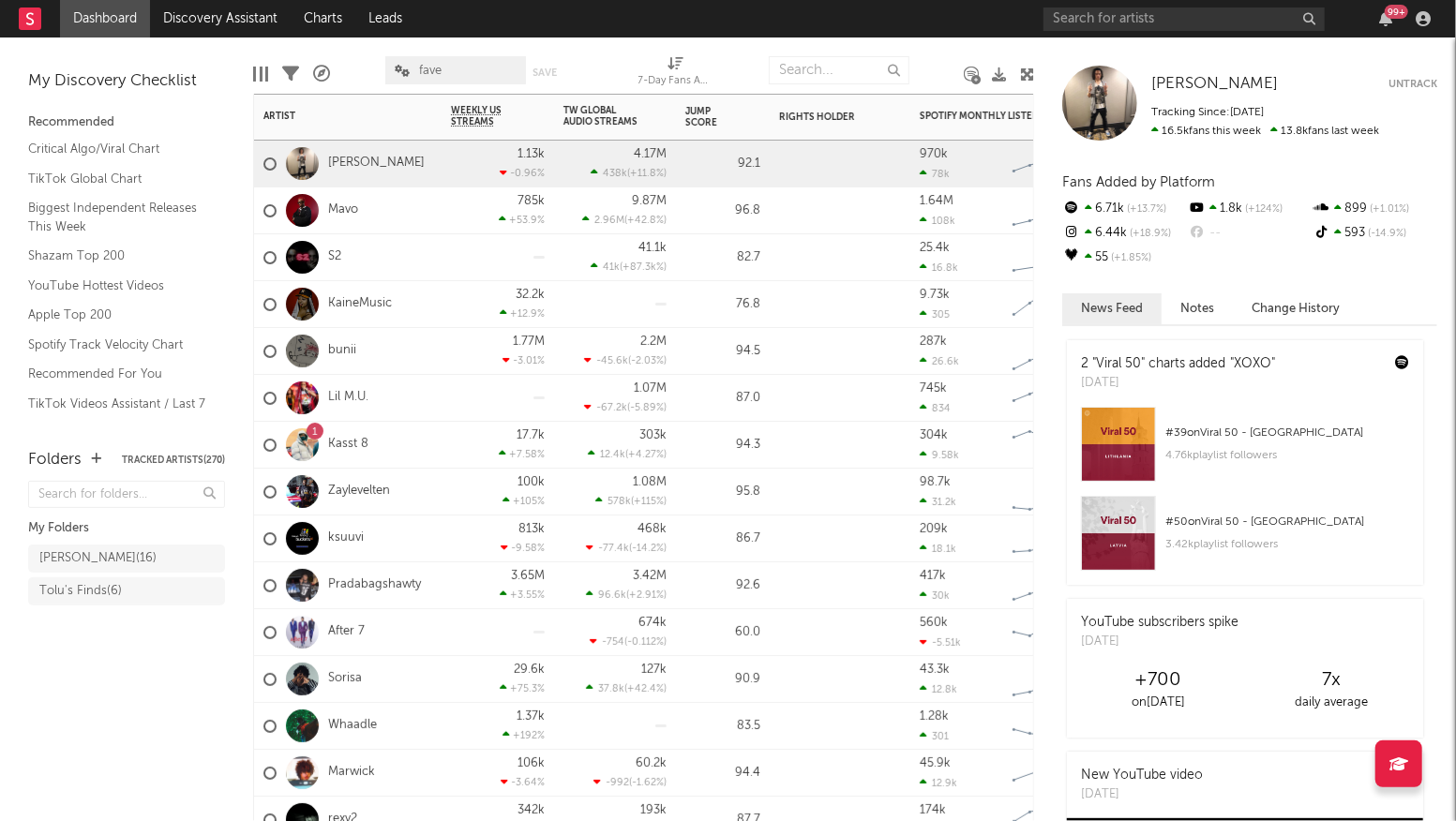
click at [1414, 79] on button "Untrack" at bounding box center [1413, 84] width 49 height 18
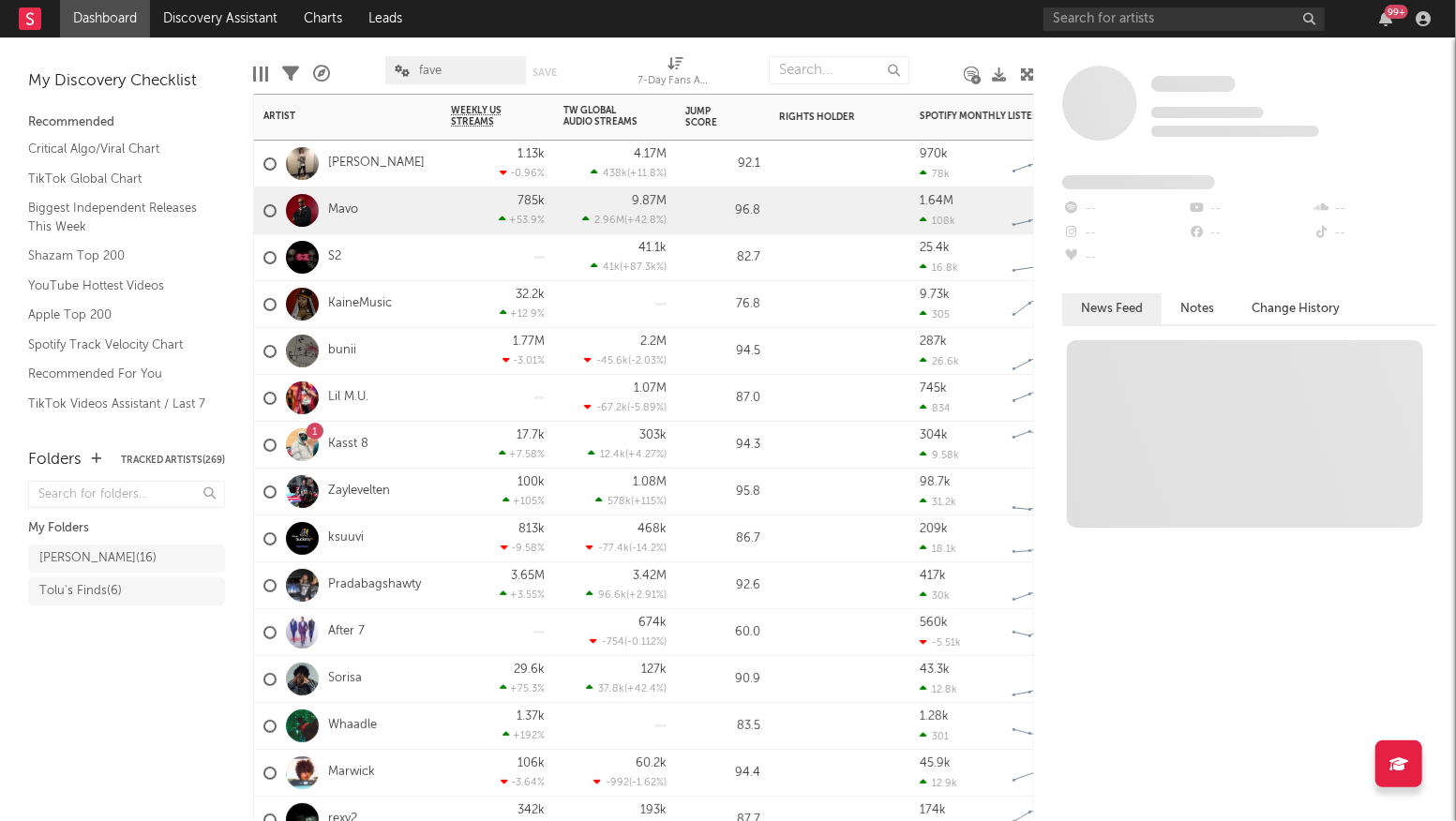
click at [430, 202] on div "Mavo" at bounding box center [348, 211] width 188 height 47
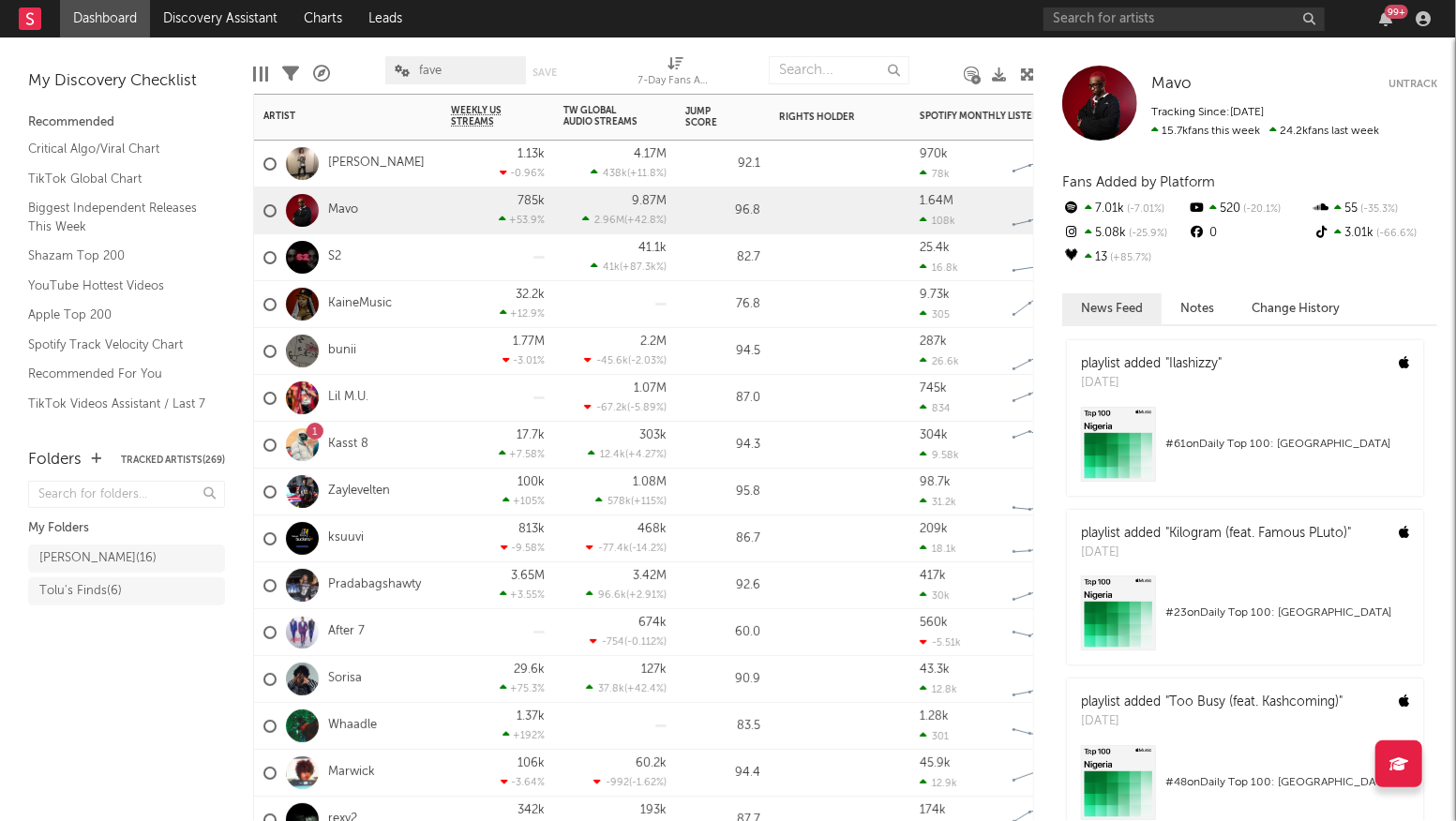
click at [1417, 80] on button "Untrack" at bounding box center [1413, 84] width 49 height 18
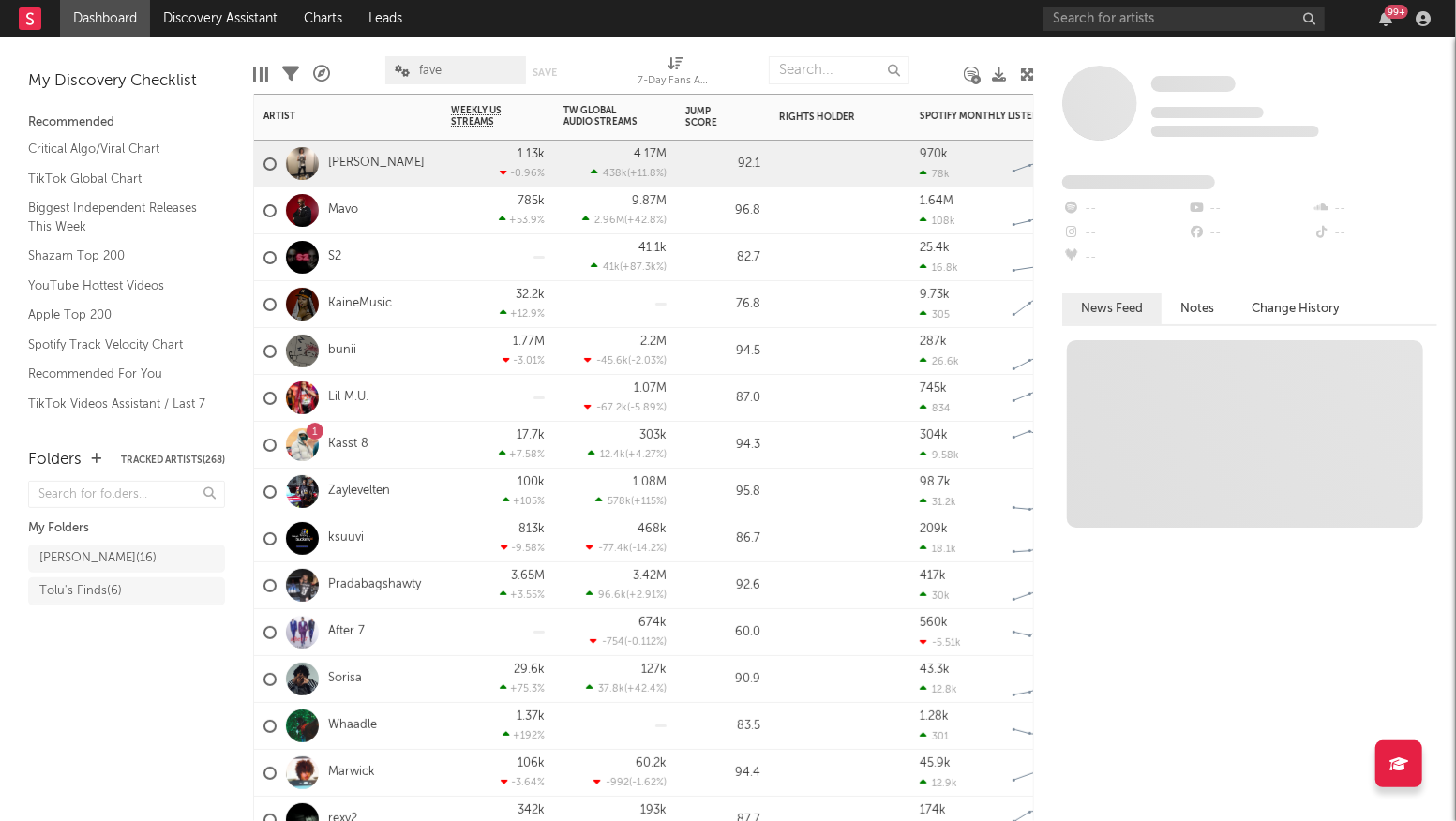
click at [384, 176] on div "[PERSON_NAME]" at bounding box center [348, 164] width 188 height 47
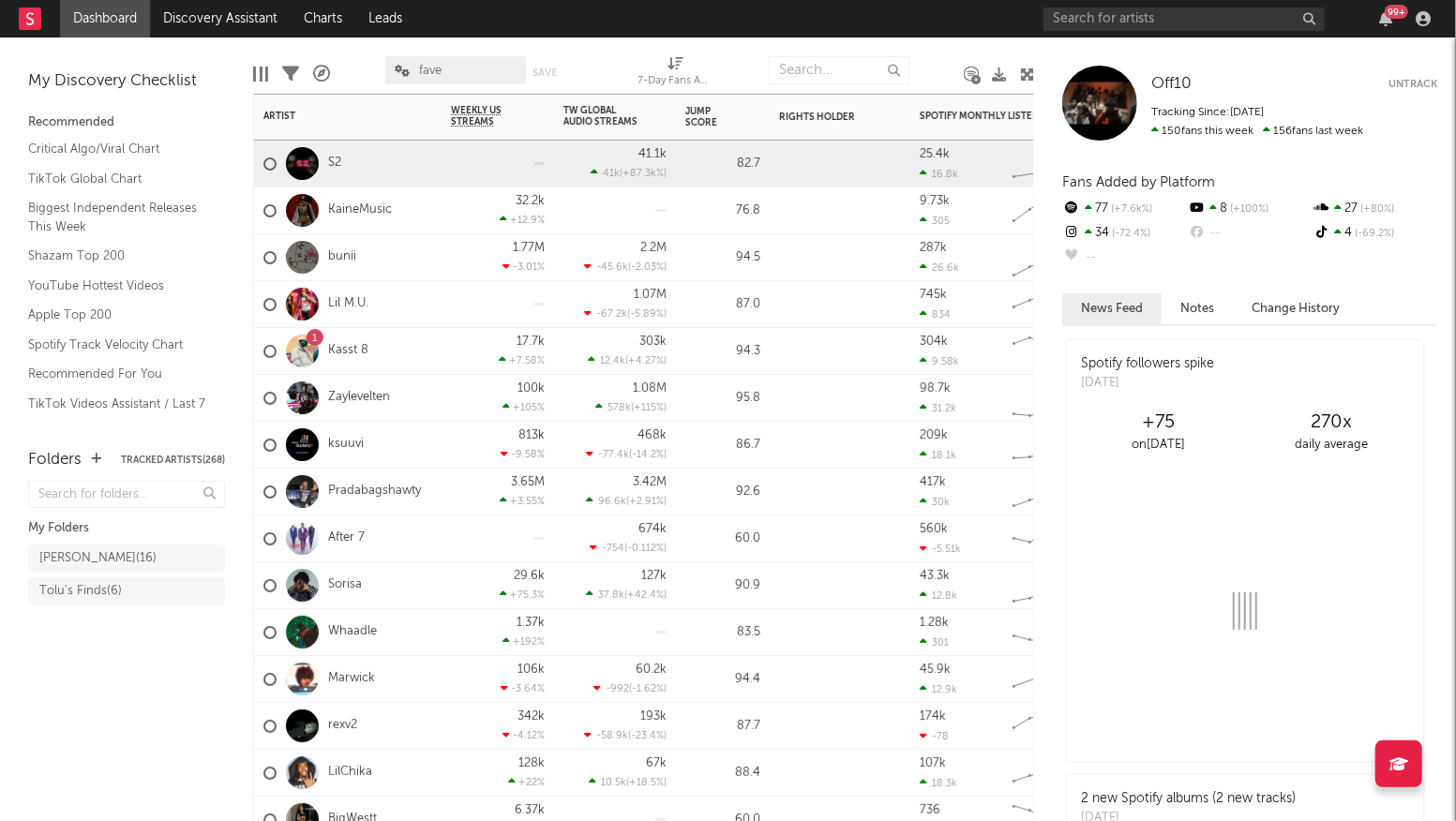
click at [392, 178] on div "S2" at bounding box center [348, 164] width 188 height 47
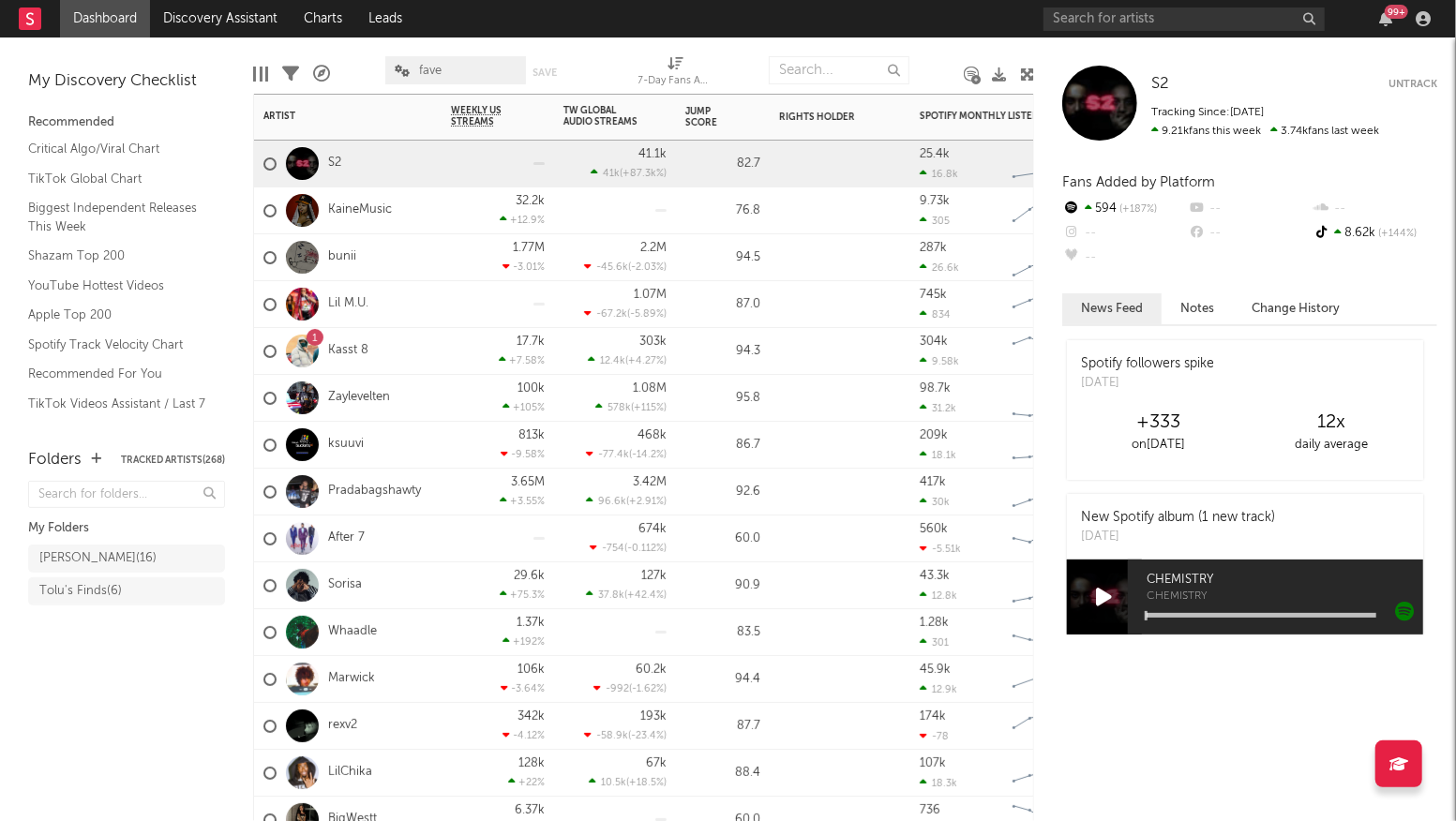
click at [432, 224] on div "KaineMusic" at bounding box center [348, 211] width 188 height 47
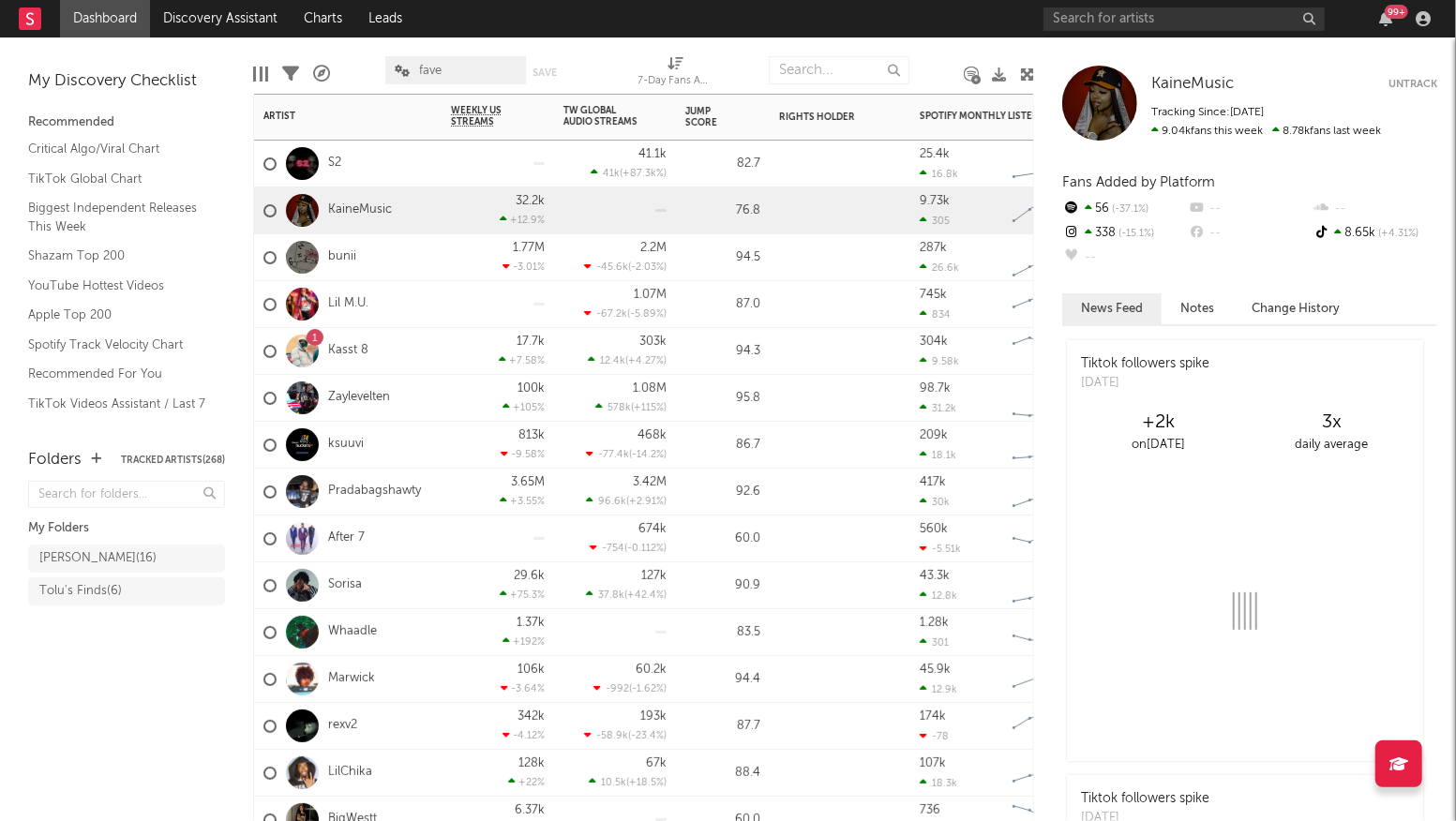
click at [425, 263] on div "bunii" at bounding box center [348, 257] width 188 height 47
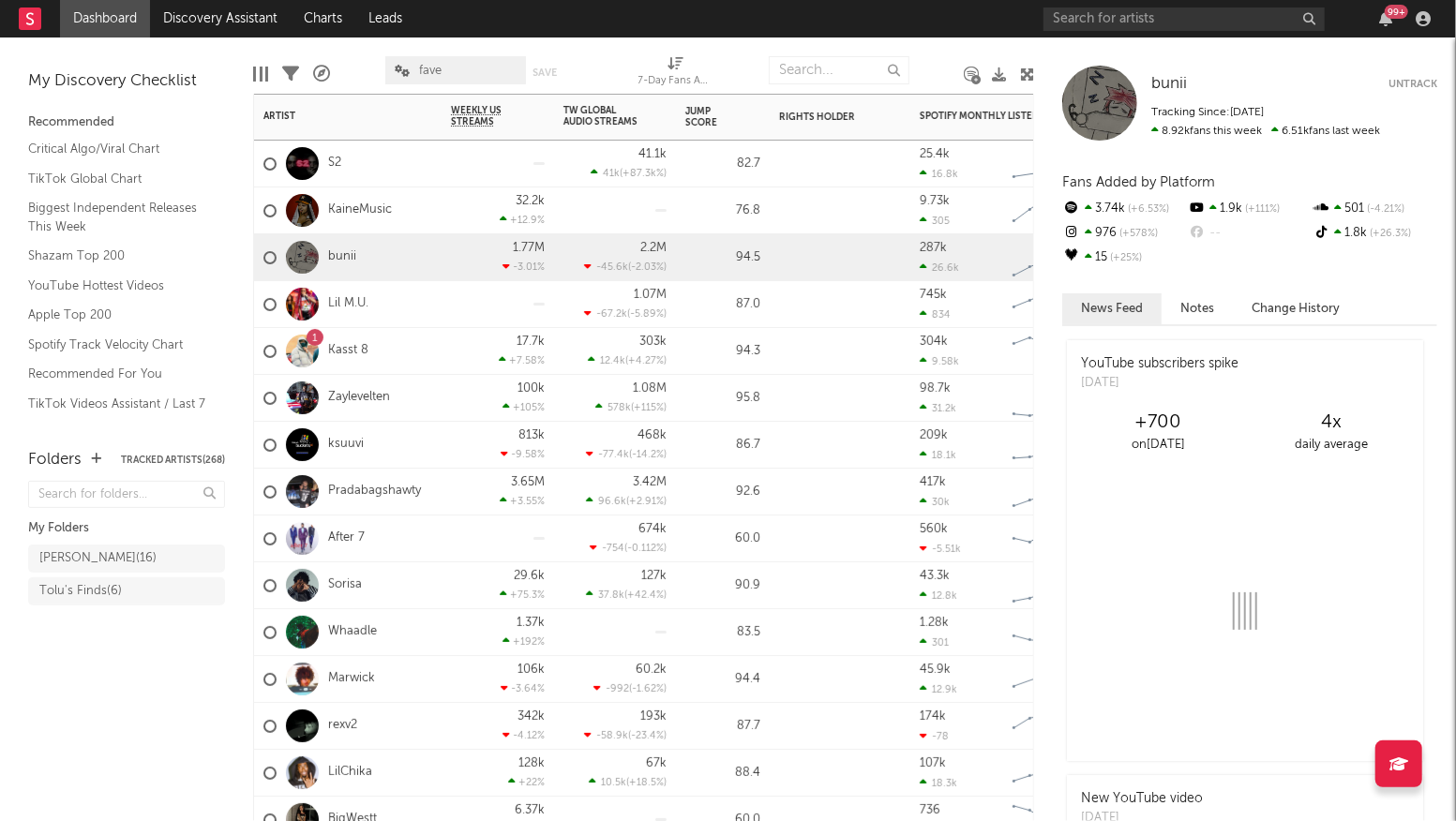
click at [1412, 78] on button "Untrack" at bounding box center [1413, 84] width 49 height 18
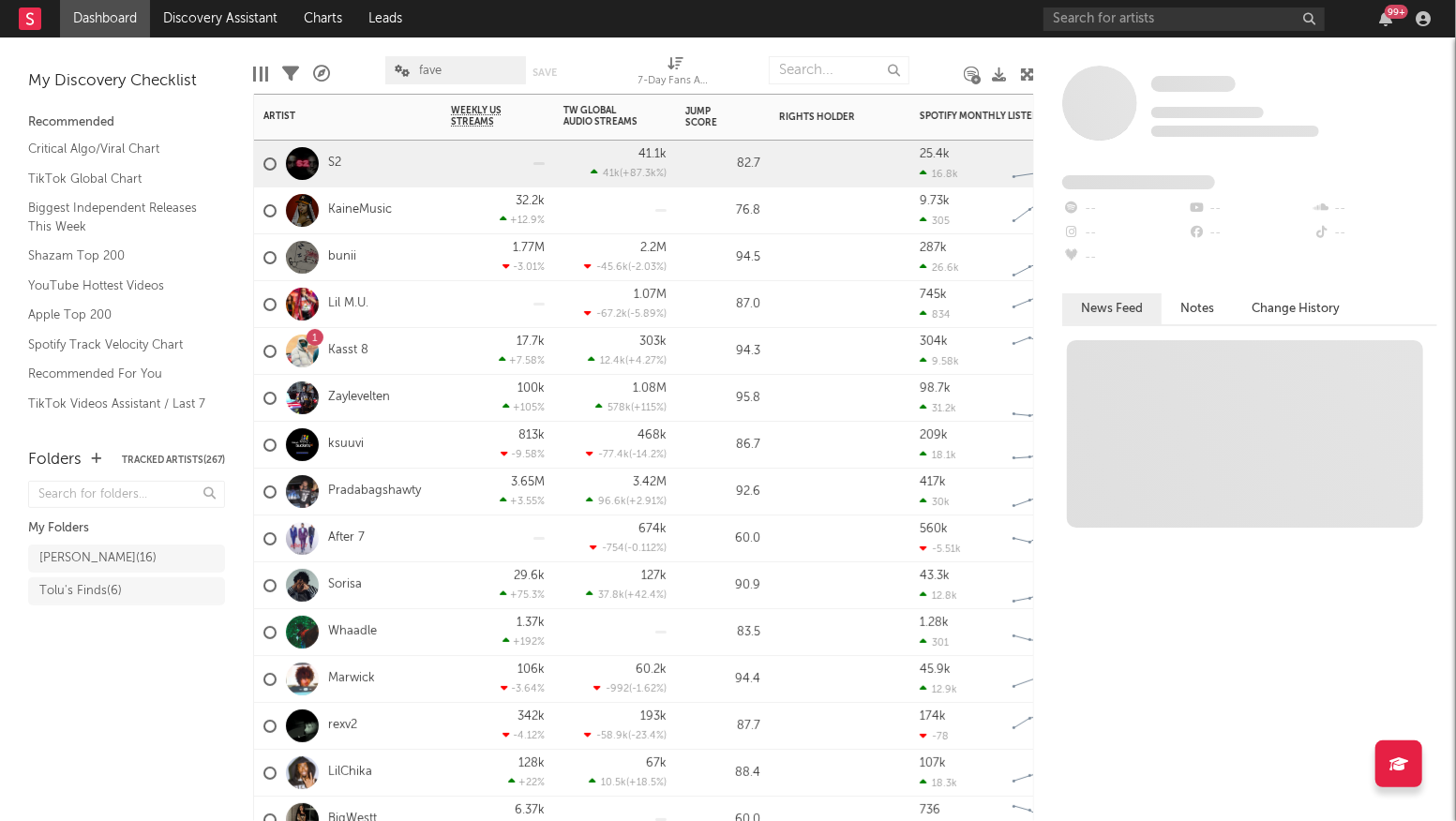
click at [399, 306] on div "Lil M.U." at bounding box center [348, 305] width 188 height 47
